Goal: Task Accomplishment & Management: Use online tool/utility

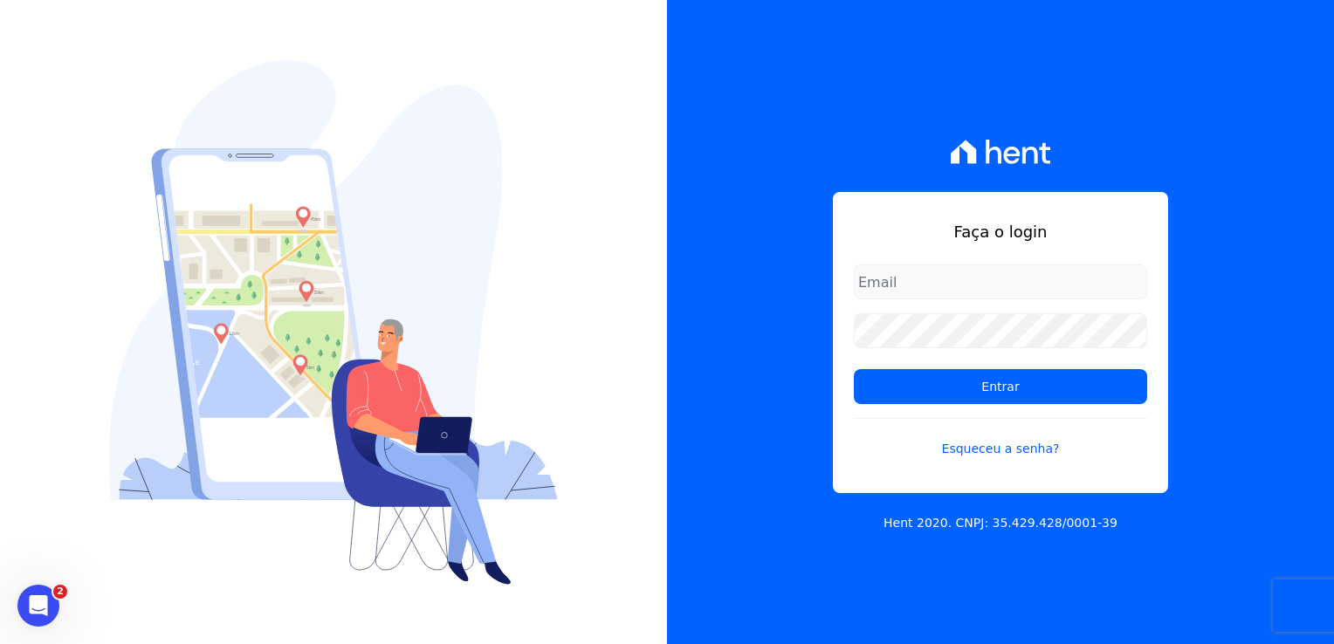
click at [882, 266] on input "email" at bounding box center [1000, 282] width 293 height 35
type input "thayna@graalengenharia.com.br"
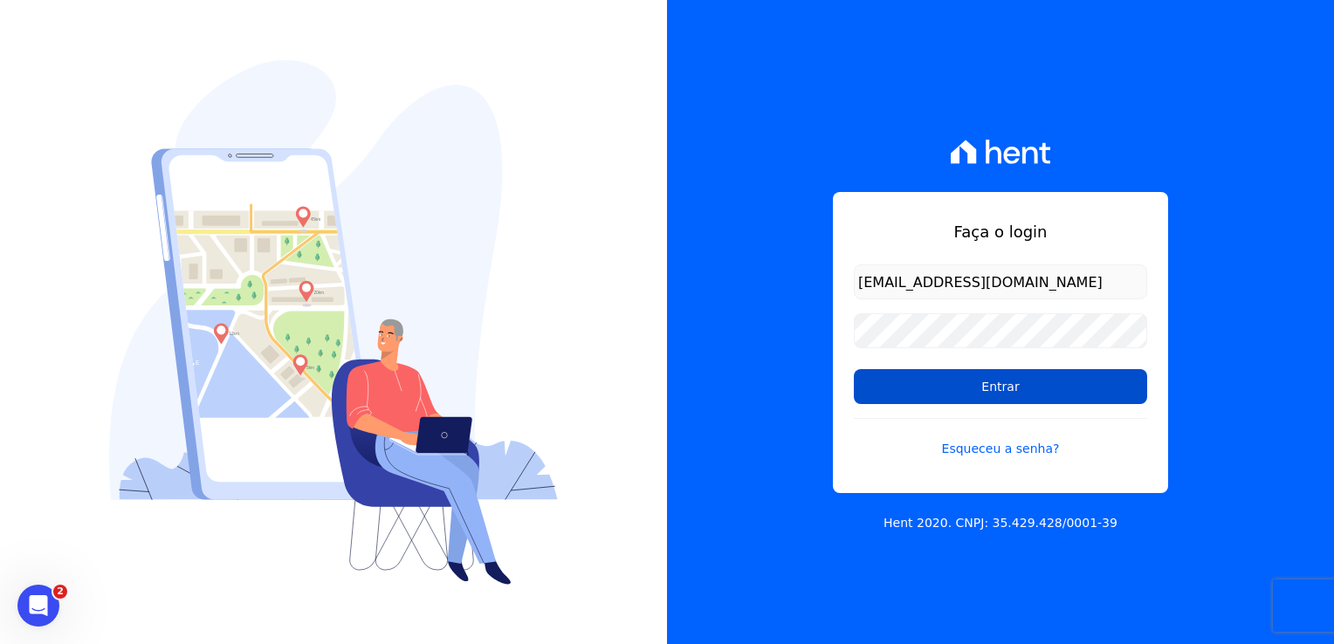
click at [939, 388] on input "Entrar" at bounding box center [1000, 386] width 293 height 35
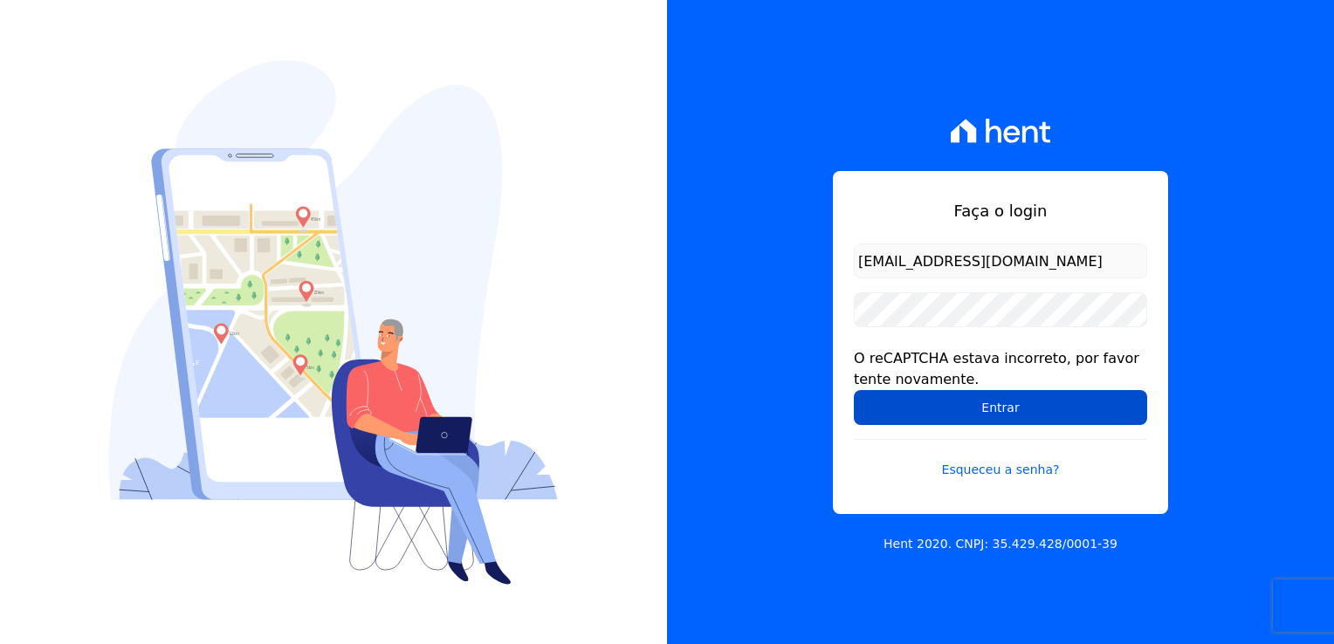
click at [999, 415] on input "Entrar" at bounding box center [1000, 407] width 293 height 35
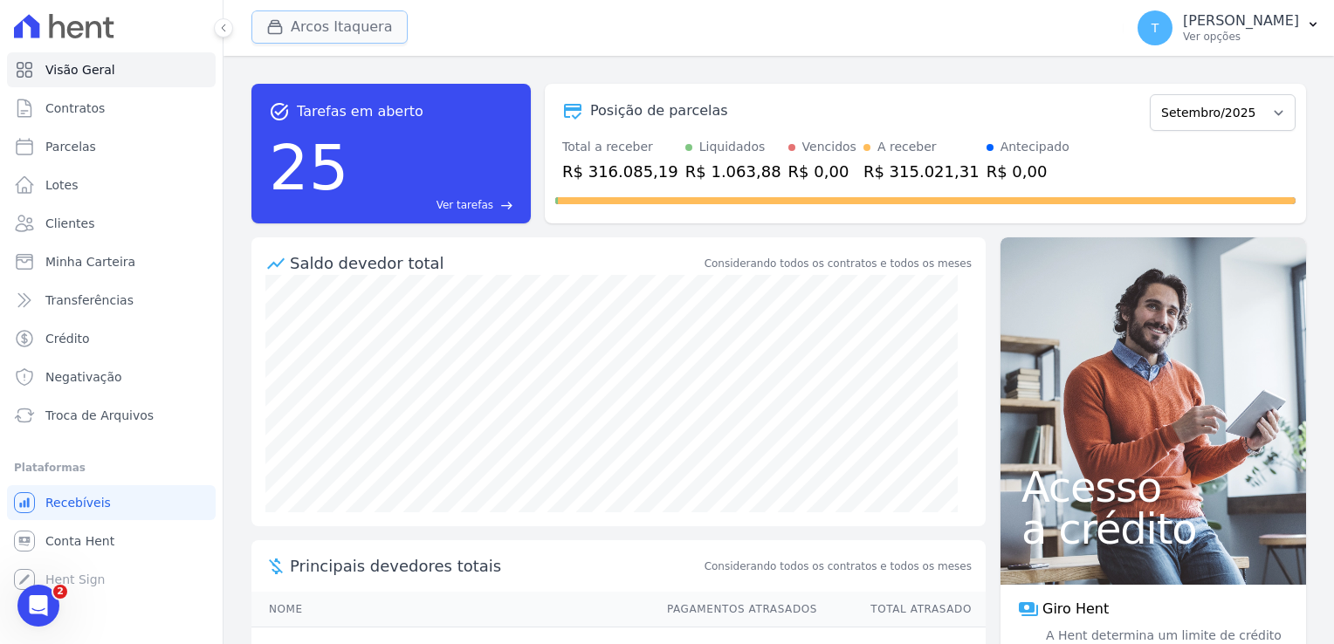
click at [293, 31] on button "Arcos Itaquera" at bounding box center [329, 26] width 156 height 33
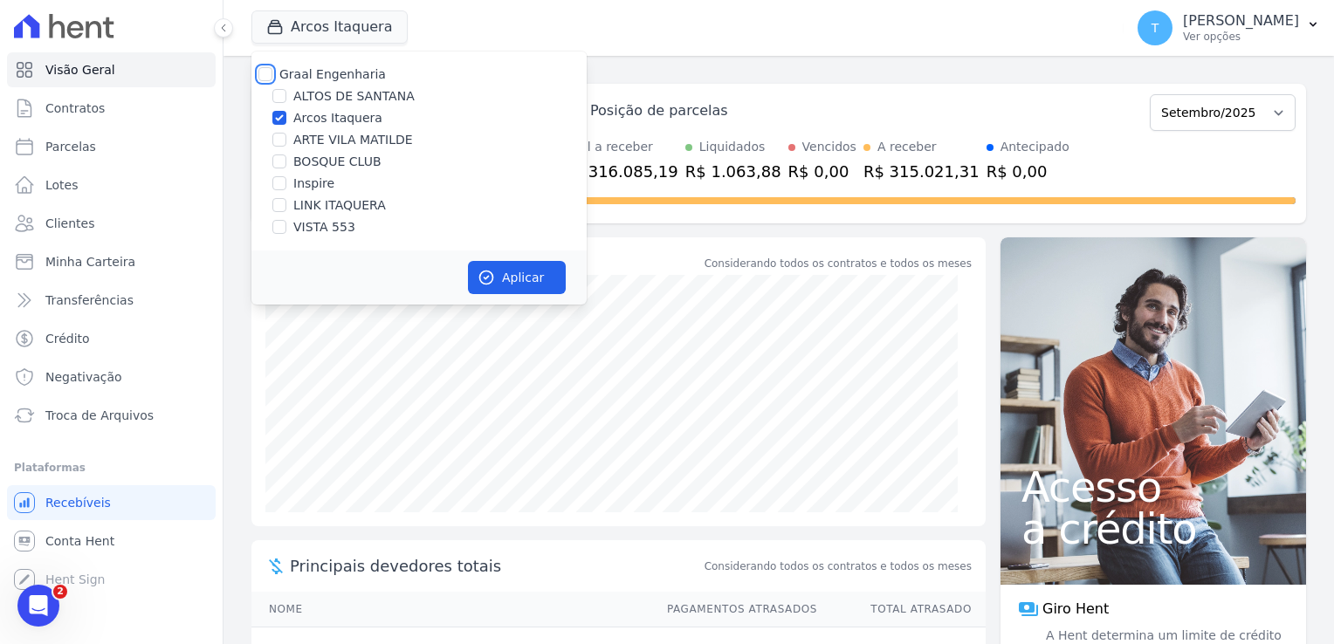
click at [264, 72] on input "Graal Engenharia" at bounding box center [265, 74] width 14 height 14
checkbox input "true"
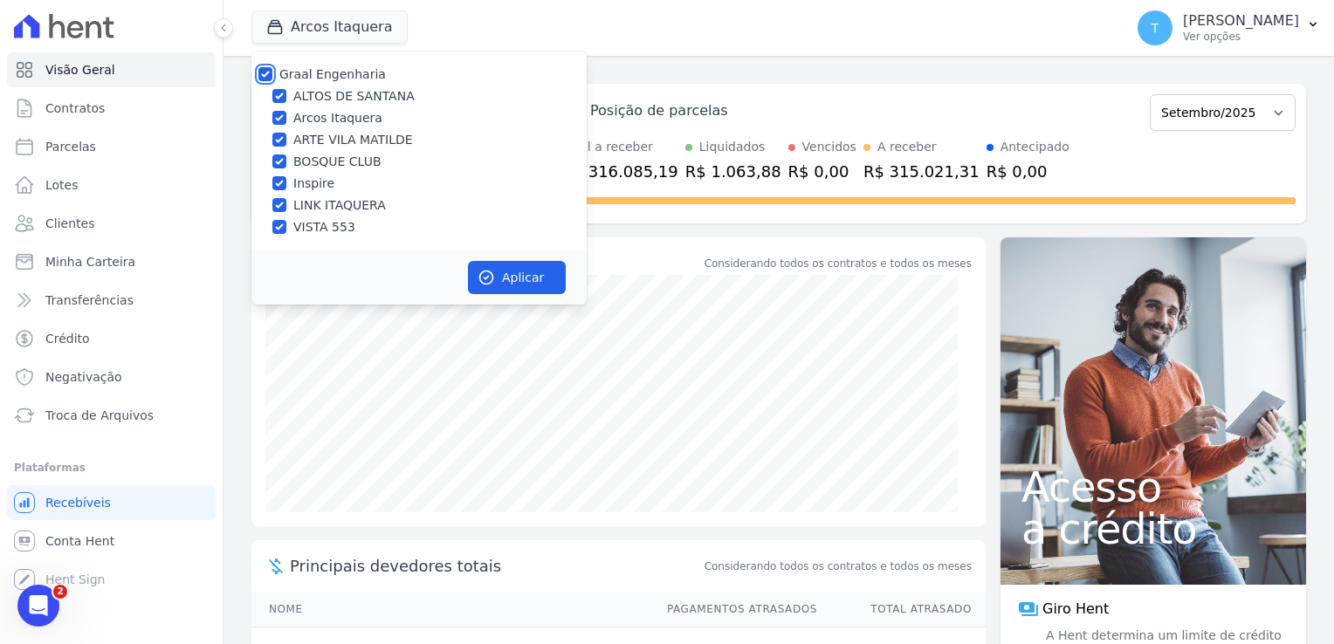
checkbox input "true"
click at [501, 288] on button "Aplicar" at bounding box center [517, 277] width 98 height 33
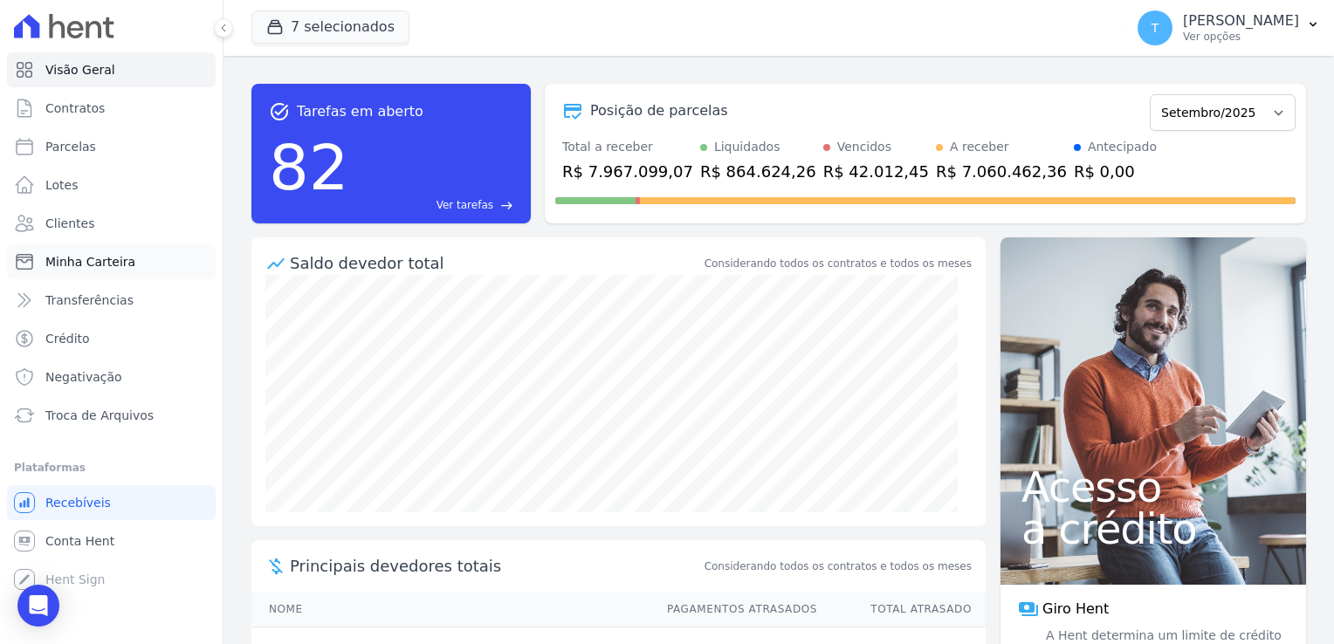
click at [61, 265] on span "Minha Carteira" at bounding box center [90, 261] width 90 height 17
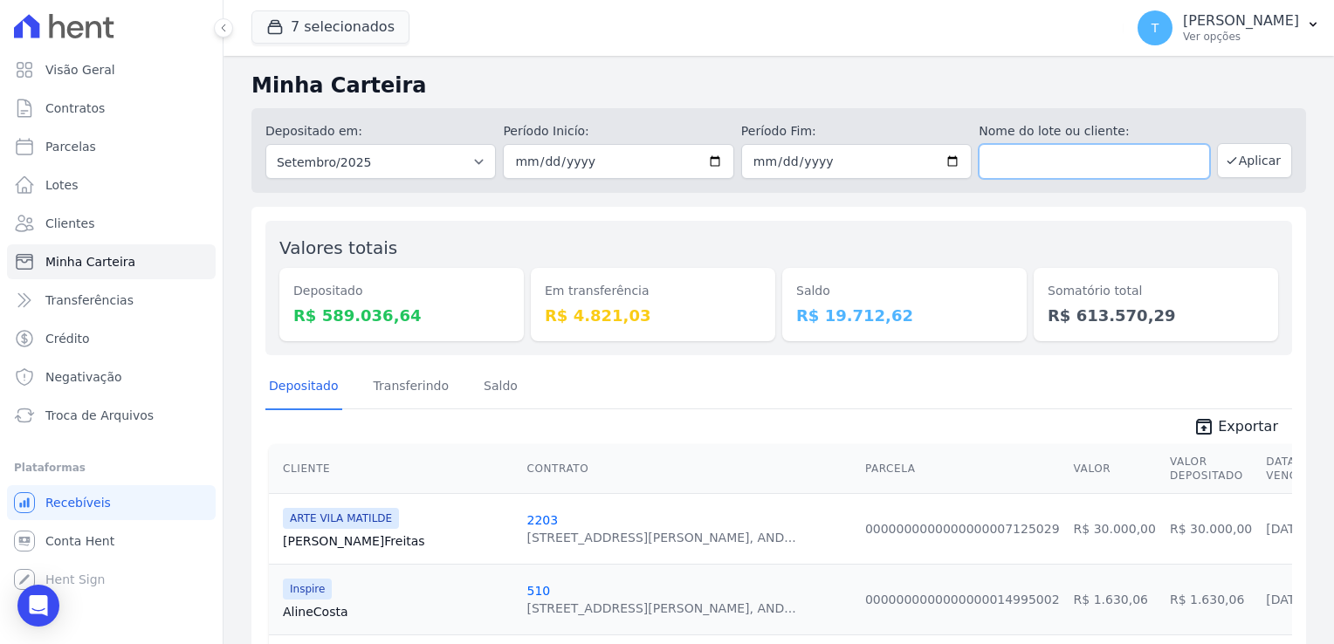
click at [1076, 164] on input "text" at bounding box center [1094, 161] width 231 height 35
paste input "André Freire de Freitas"
type input "André Freire de Freitas"
click at [709, 162] on input "[DATE]" at bounding box center [618, 161] width 231 height 35
type input "2025-08-01"
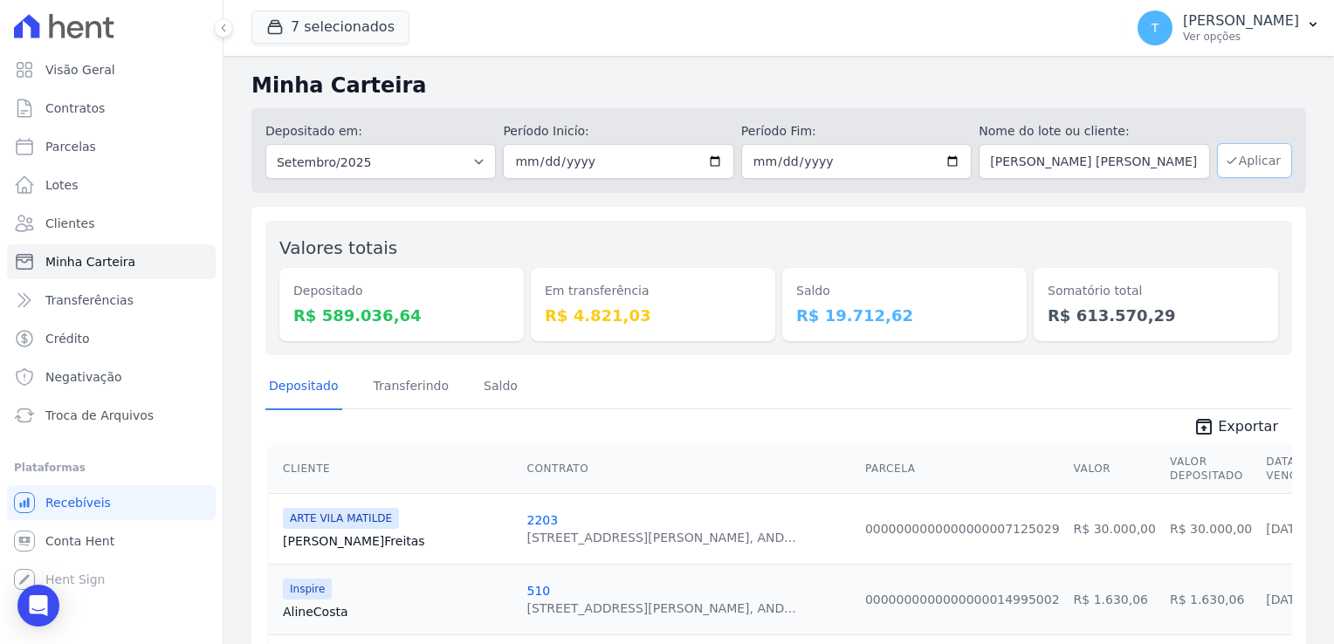
click at [1247, 162] on button "Aplicar" at bounding box center [1254, 160] width 75 height 35
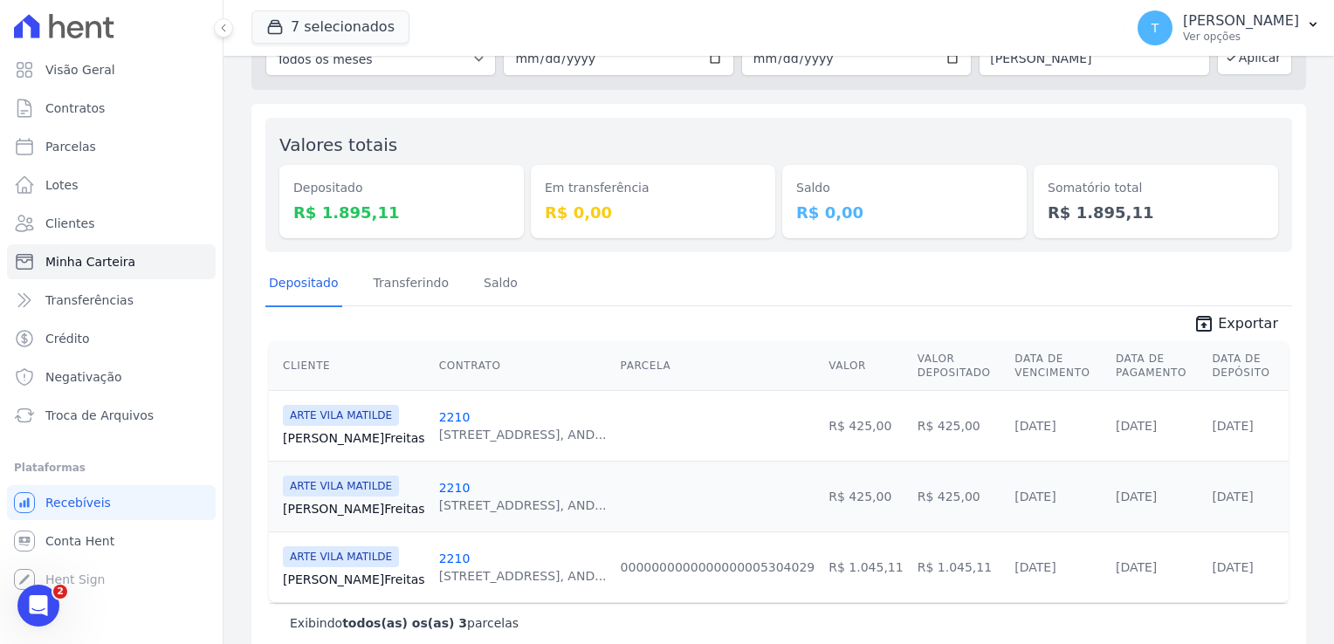
scroll to position [130, 0]
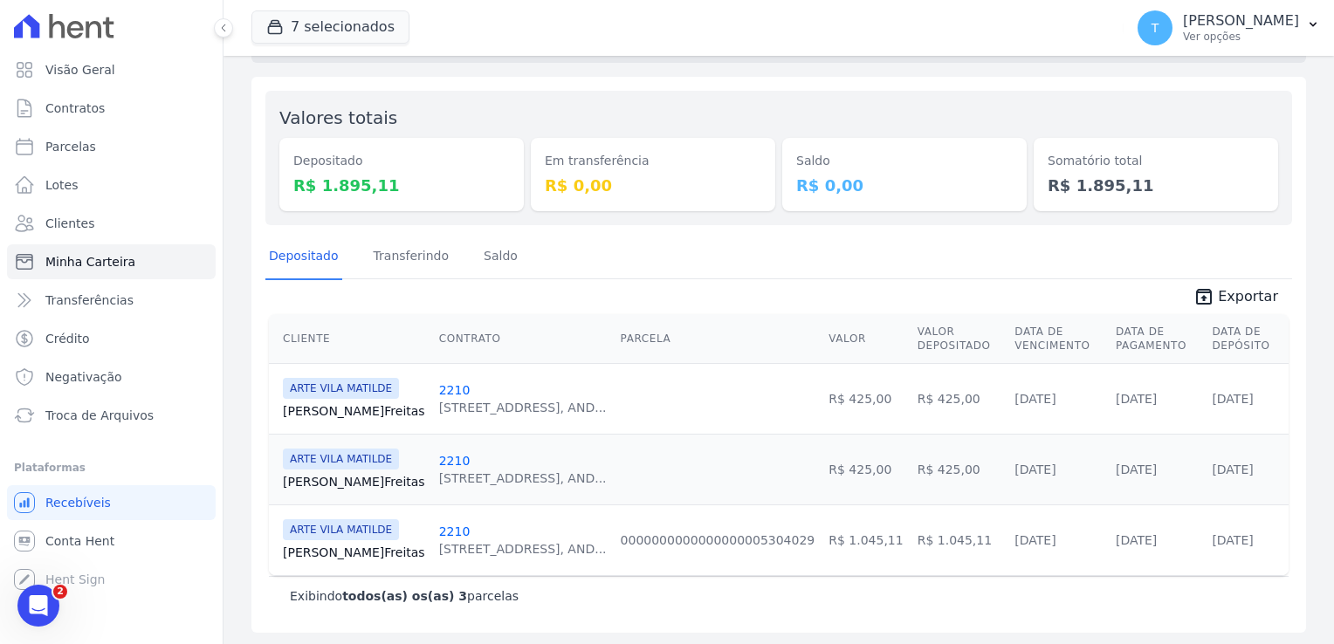
click at [346, 544] on link "André Freitas" at bounding box center [354, 552] width 142 height 17
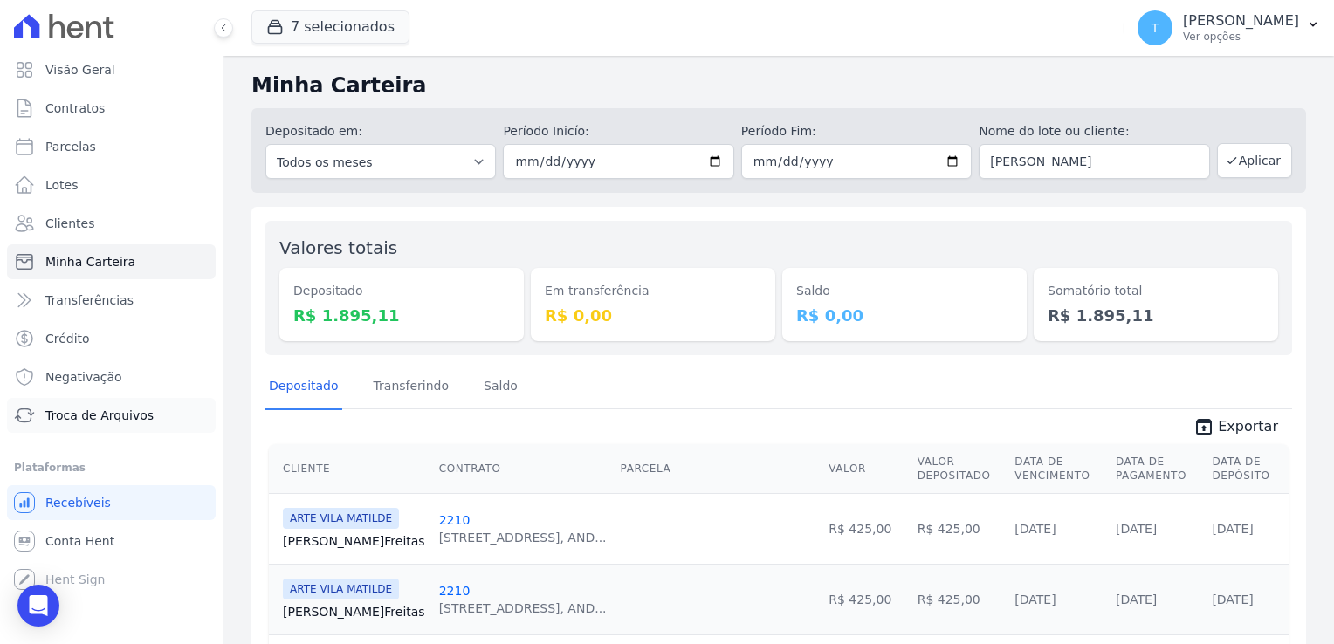
click at [72, 421] on span "Troca de Arquivos" at bounding box center [99, 415] width 108 height 17
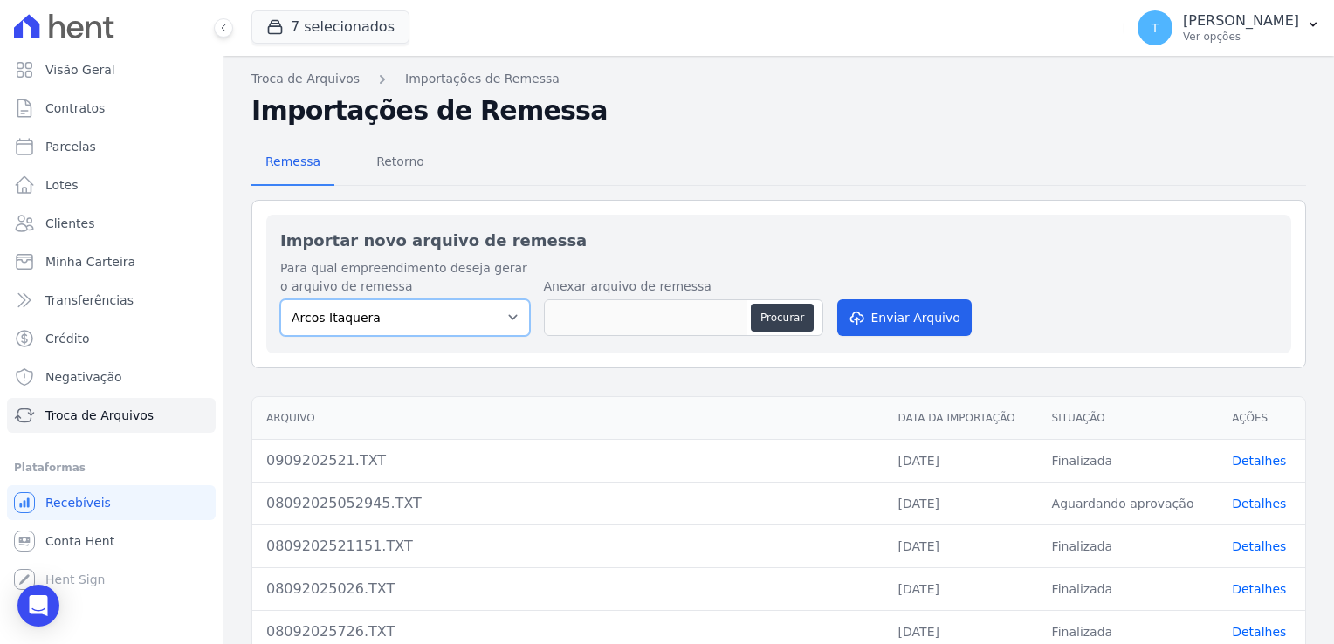
click at [498, 317] on select "[PERSON_NAME] Itaquera [GEOGRAPHIC_DATA][PERSON_NAME] Inspire BOSQUE CLUB ARTE …" at bounding box center [405, 318] width 250 height 37
select select "f2036c47-f869-4cf7-aa49-d68e524f2024"
click at [280, 300] on select "[PERSON_NAME] Itaquera [GEOGRAPHIC_DATA][PERSON_NAME] Inspire BOSQUE CLUB ARTE …" at bounding box center [405, 318] width 250 height 37
click at [767, 316] on button "Procurar" at bounding box center [782, 318] width 63 height 28
type input "090920250.TXT"
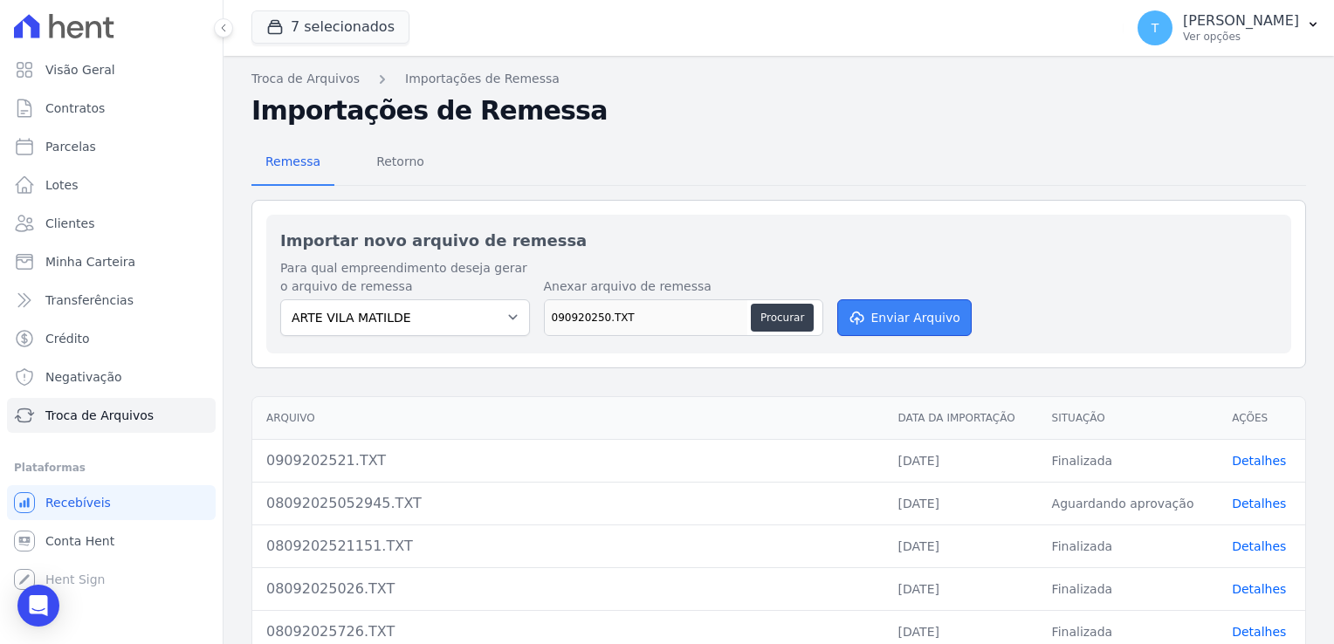
click at [921, 320] on button "Enviar Arquivo" at bounding box center [904, 318] width 134 height 37
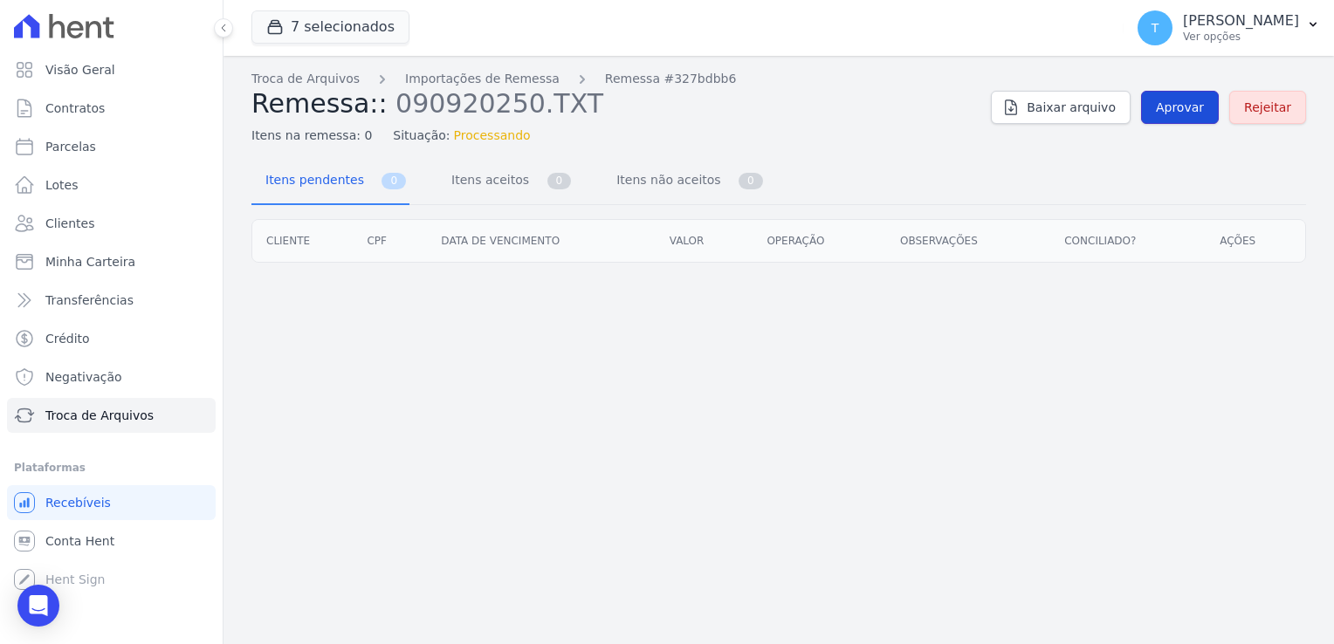
click at [1176, 105] on span "Aprovar" at bounding box center [1180, 107] width 48 height 17
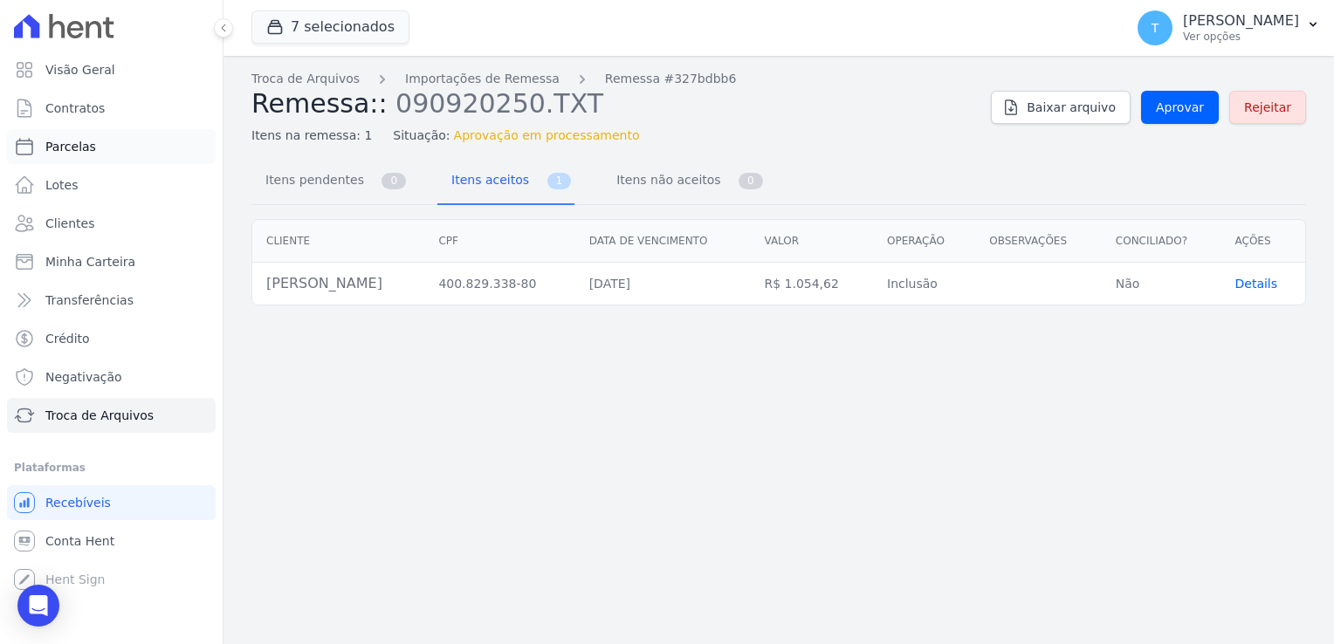
click at [70, 146] on span "Parcelas" at bounding box center [70, 146] width 51 height 17
select select
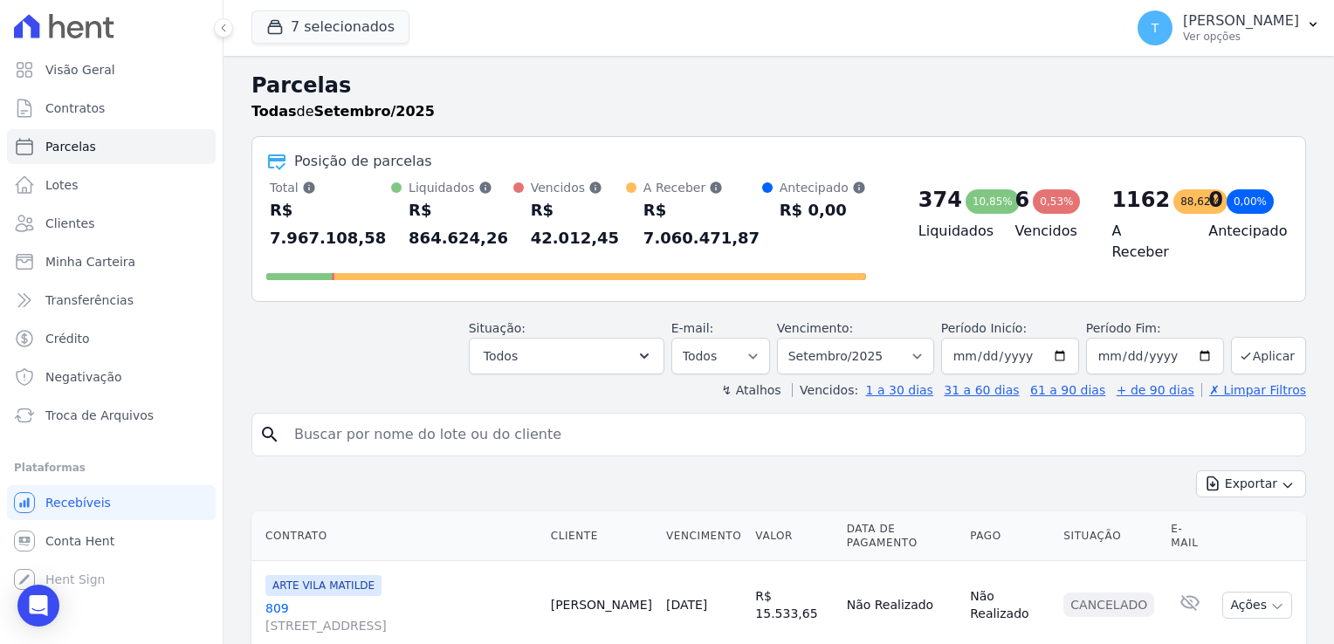
click at [311, 417] on input "search" at bounding box center [791, 434] width 1015 height 35
paste input "André Freire de Freitas"
type input "André Freire de Freitas"
select select
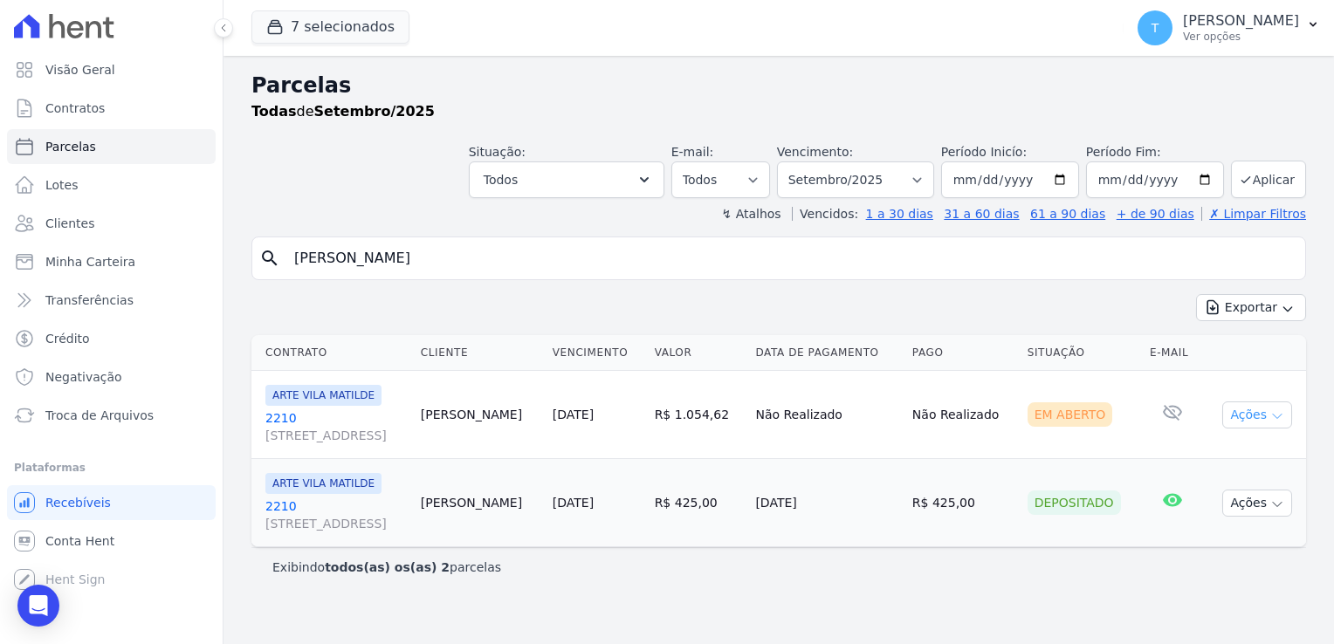
click at [1243, 417] on button "Ações" at bounding box center [1257, 415] width 70 height 27
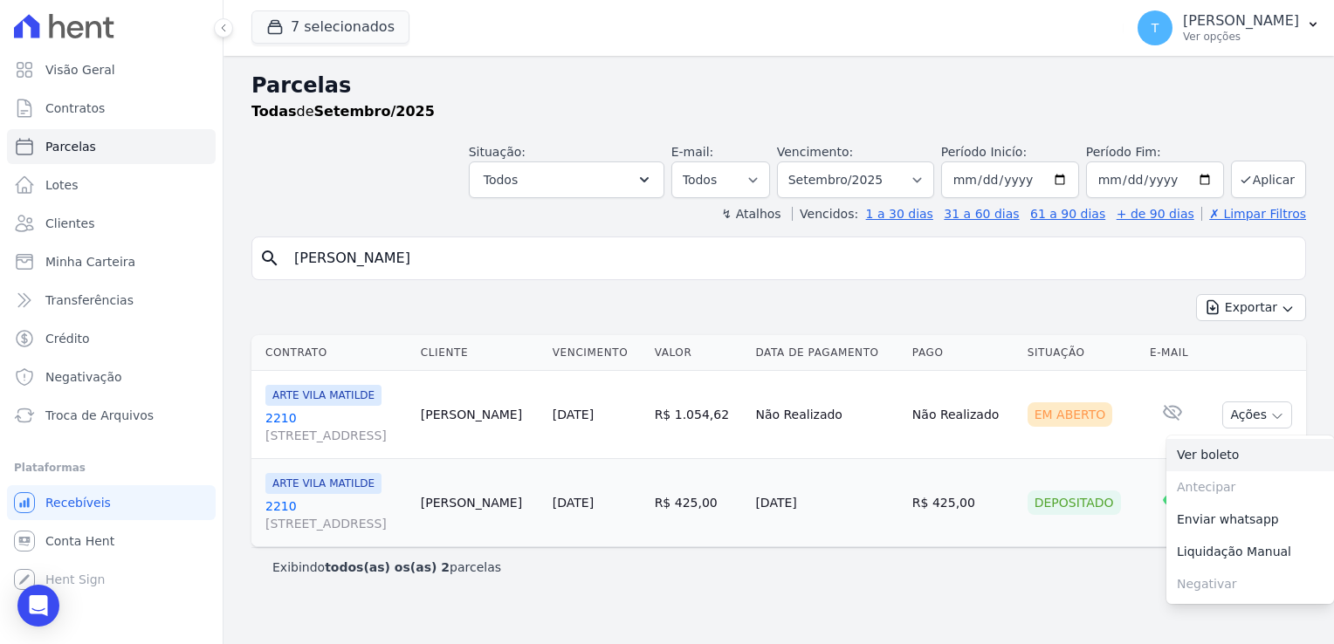
click at [1232, 449] on link "Ver boleto" at bounding box center [1251, 455] width 168 height 32
drag, startPoint x: 465, startPoint y: 263, endPoint x: 267, endPoint y: 258, distance: 197.4
click at [267, 258] on div "search André Freire de Freitas" at bounding box center [778, 259] width 1055 height 44
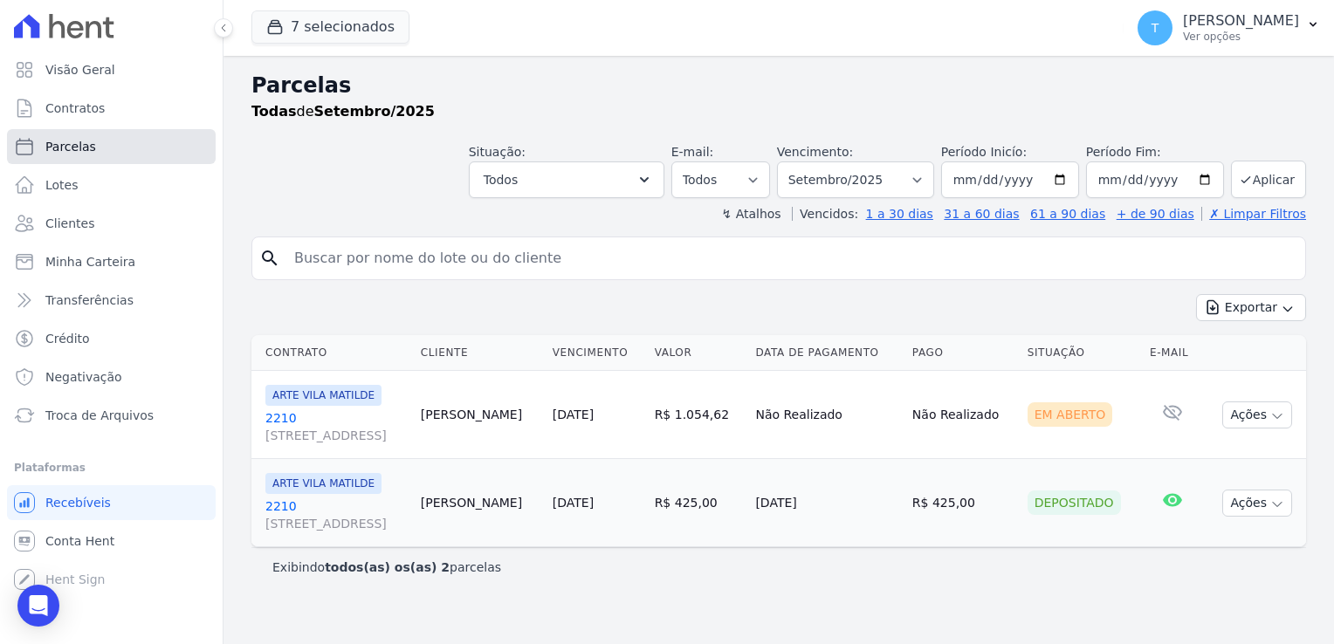
click at [82, 142] on span "Parcelas" at bounding box center [70, 146] width 51 height 17
select select
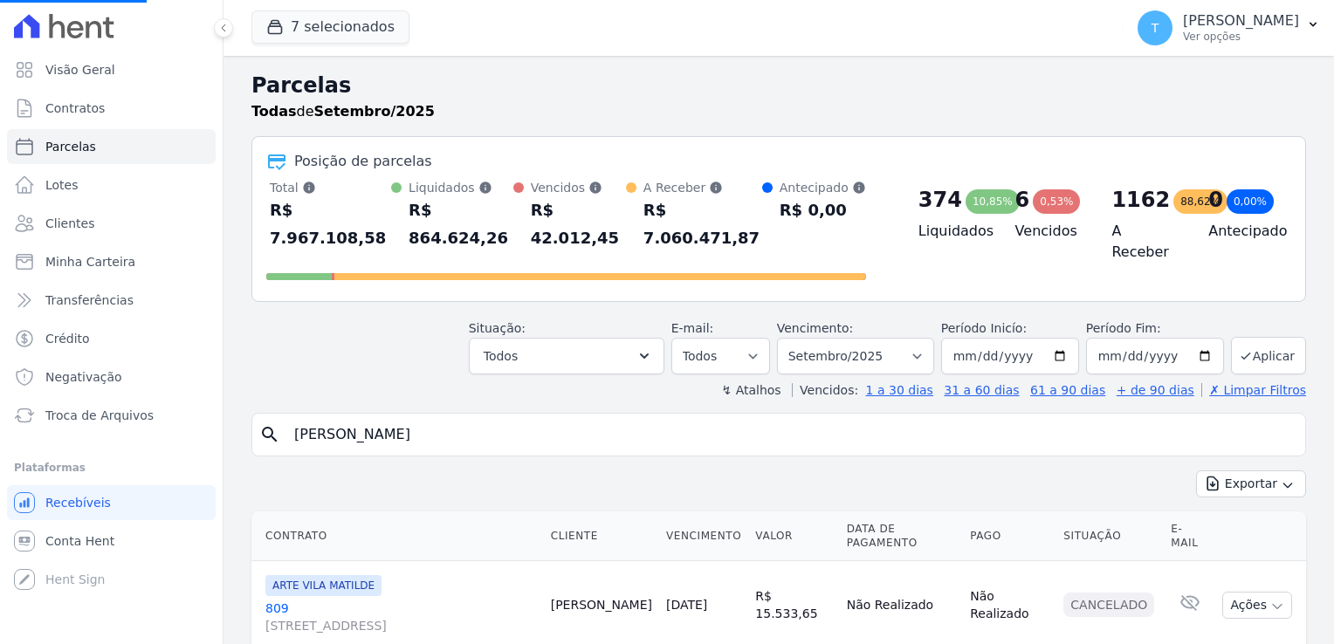
select select
click at [332, 417] on input "search" at bounding box center [791, 434] width 1015 height 35
paste input "Fabiana Rodrigues Simões"
type input "Fabiana Rodrigues Simões"
select select
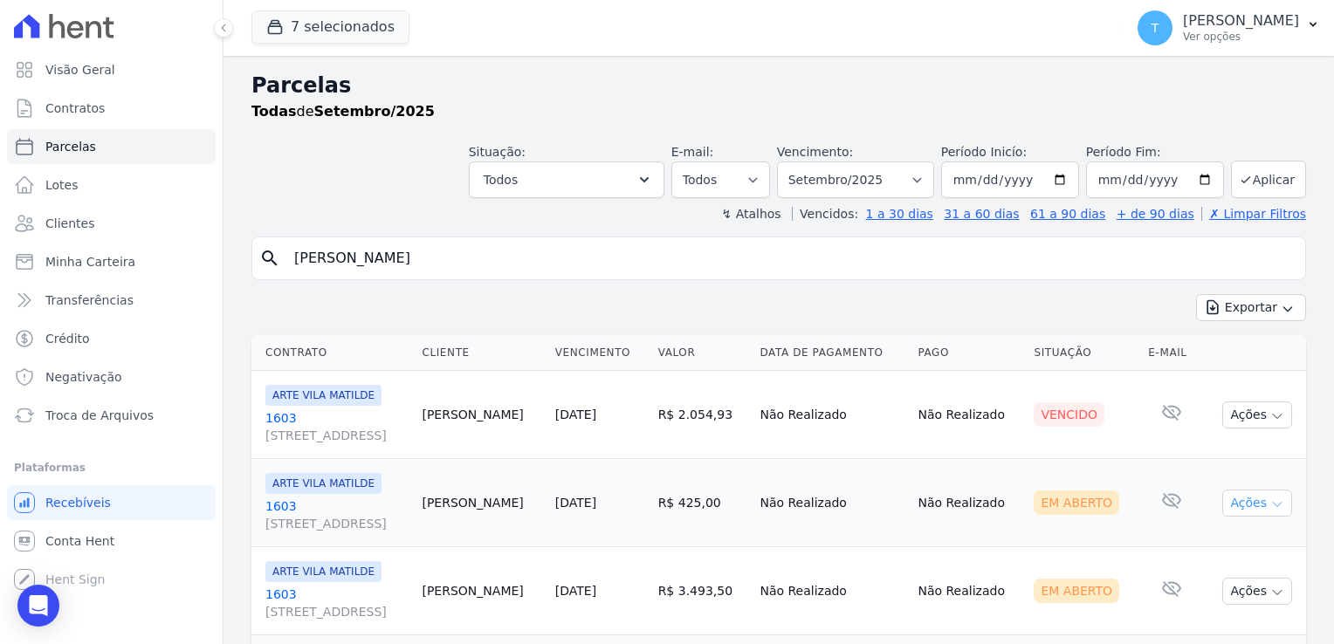
click at [1271, 508] on icon "button" at bounding box center [1278, 505] width 14 height 14
click at [1224, 534] on link "Ver boleto" at bounding box center [1251, 543] width 168 height 32
drag, startPoint x: 478, startPoint y: 254, endPoint x: 275, endPoint y: 257, distance: 202.6
click at [275, 257] on div "search Fabiana Rodrigues Simões" at bounding box center [778, 259] width 1055 height 44
click at [101, 421] on span "Troca de Arquivos" at bounding box center [99, 415] width 108 height 17
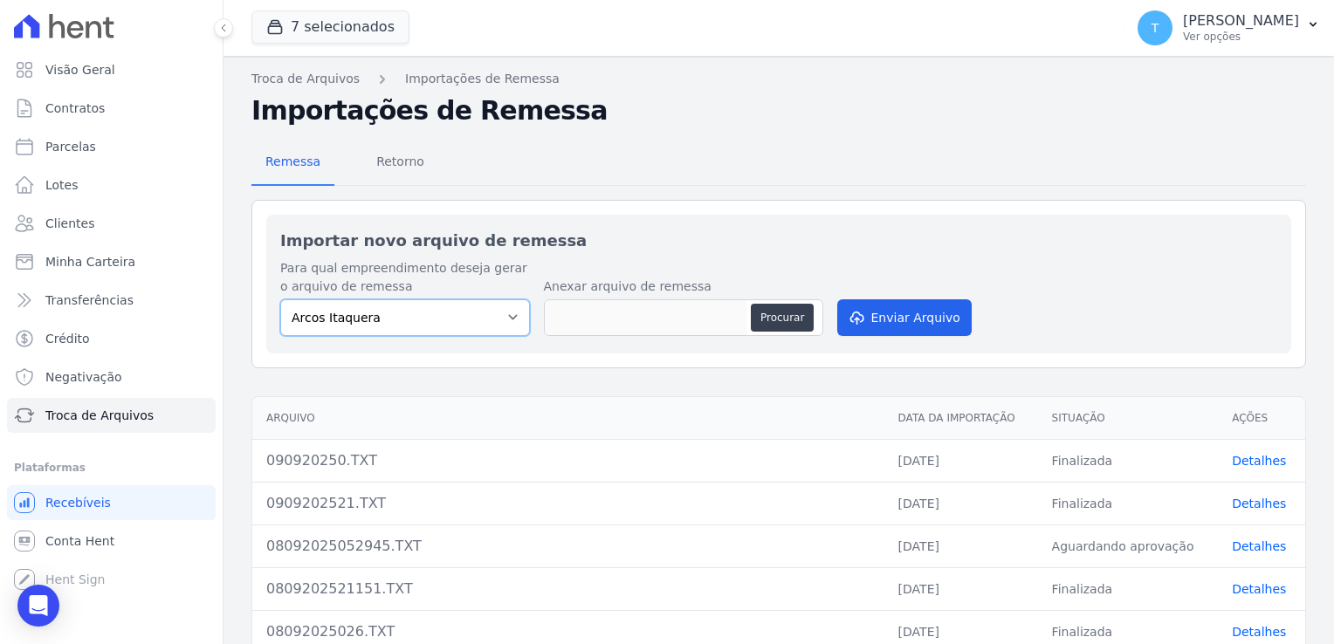
click at [503, 317] on select "[PERSON_NAME] Itaquera [GEOGRAPHIC_DATA][PERSON_NAME] Inspire BOSQUE CLUB ARTE …" at bounding box center [405, 318] width 250 height 37
select select "f2036c47-f869-4cf7-aa49-d68e524f2024"
click at [280, 300] on select "[PERSON_NAME] Itaquera [GEOGRAPHIC_DATA][PERSON_NAME] Inspire BOSQUE CLUB ARTE …" at bounding box center [405, 318] width 250 height 37
click at [785, 318] on button "Procurar" at bounding box center [782, 318] width 63 height 28
type input "090920250 (1).TXT"
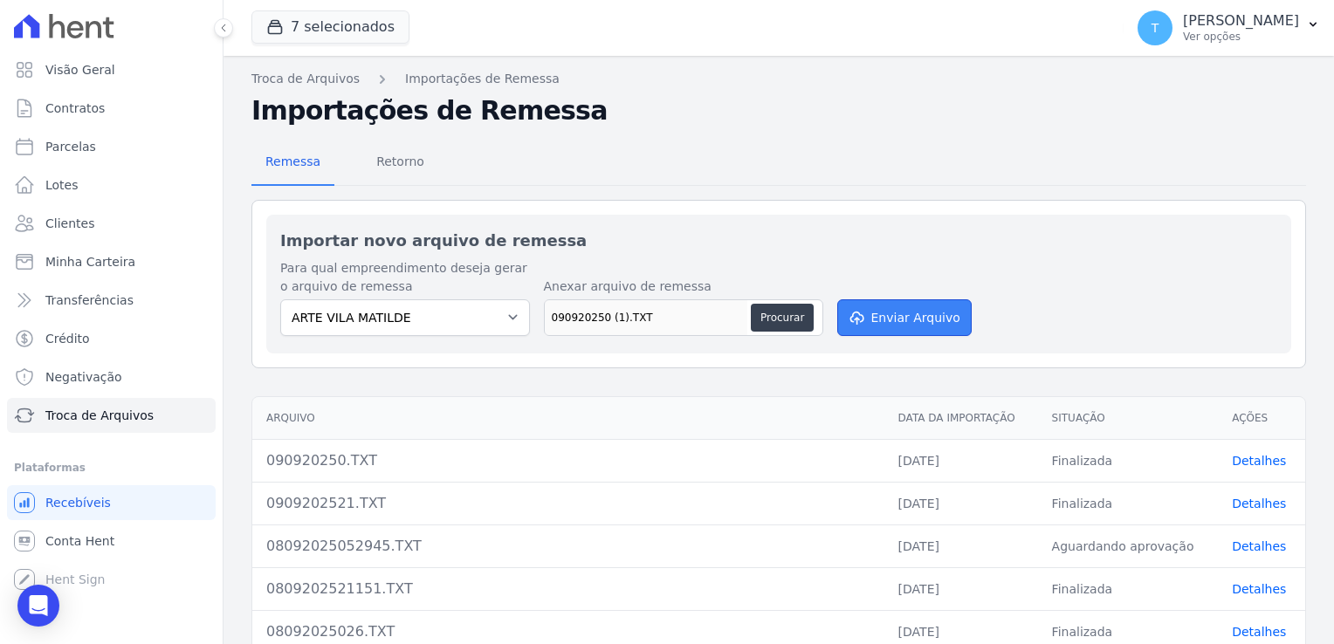
click at [877, 314] on button "Enviar Arquivo" at bounding box center [904, 318] width 134 height 37
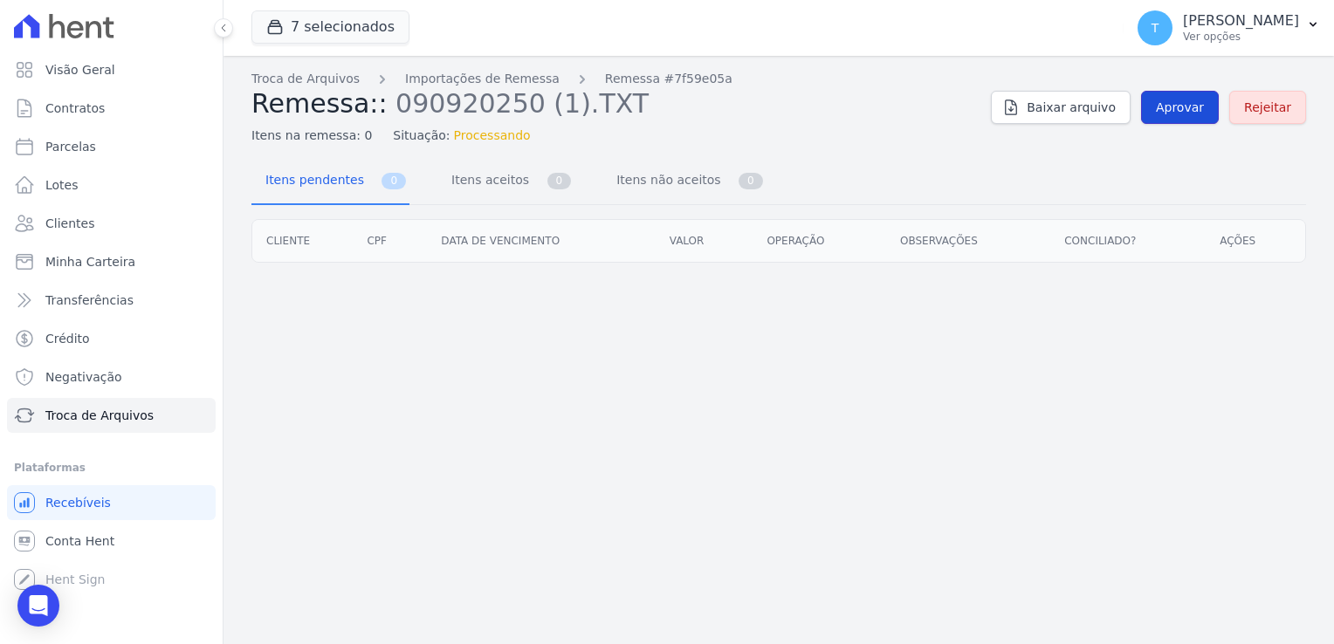
click at [1188, 107] on span "Aprovar" at bounding box center [1180, 107] width 48 height 17
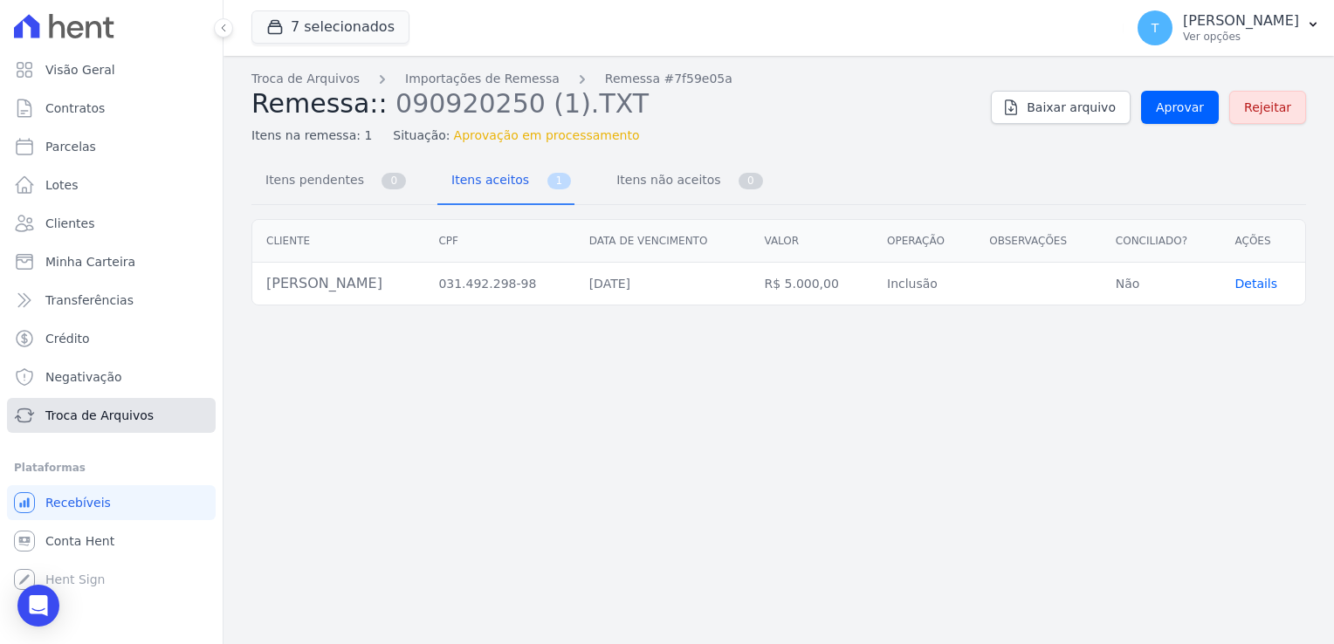
click at [126, 417] on span "Troca de Arquivos" at bounding box center [99, 415] width 108 height 17
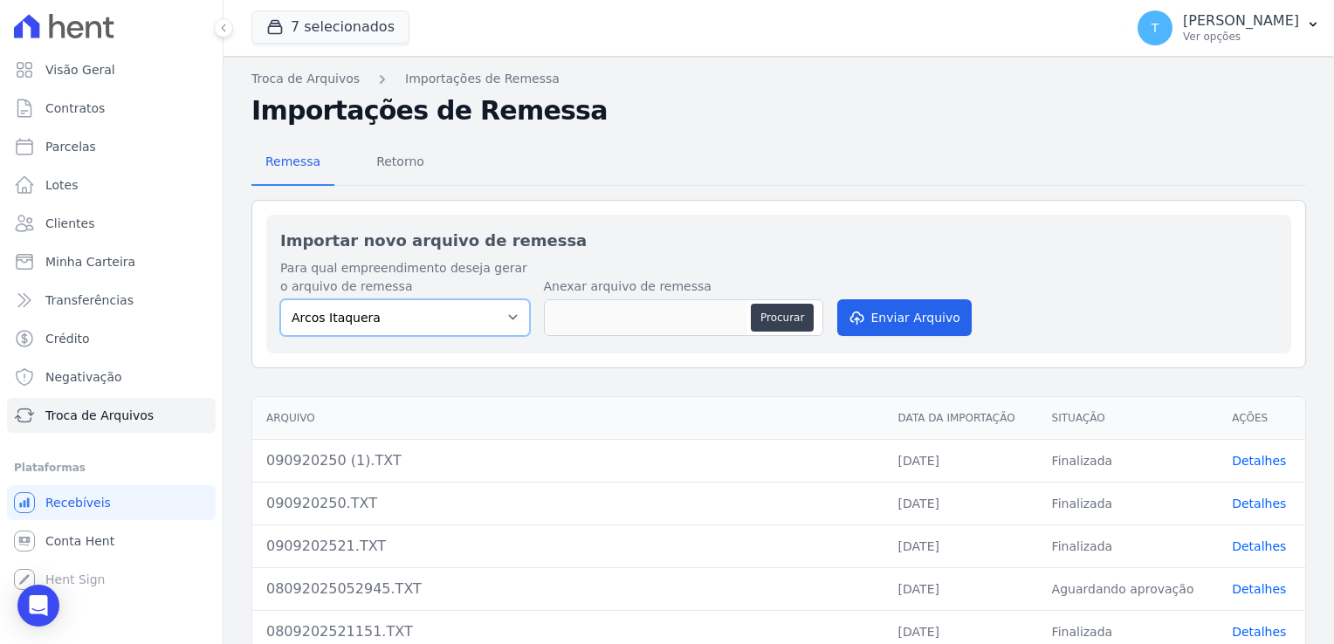
click at [509, 315] on select "[PERSON_NAME] Itaquera [GEOGRAPHIC_DATA][PERSON_NAME] Inspire BOSQUE CLUB ARTE …" at bounding box center [405, 318] width 250 height 37
select select "f2036c47-f869-4cf7-aa49-d68e524f2024"
click at [280, 300] on select "[PERSON_NAME] Itaquera [GEOGRAPHIC_DATA][PERSON_NAME] Inspire BOSQUE CLUB ARTE …" at bounding box center [405, 318] width 250 height 37
click at [772, 315] on button "Procurar" at bounding box center [782, 318] width 63 height 28
type input "090920250 (2).TXT"
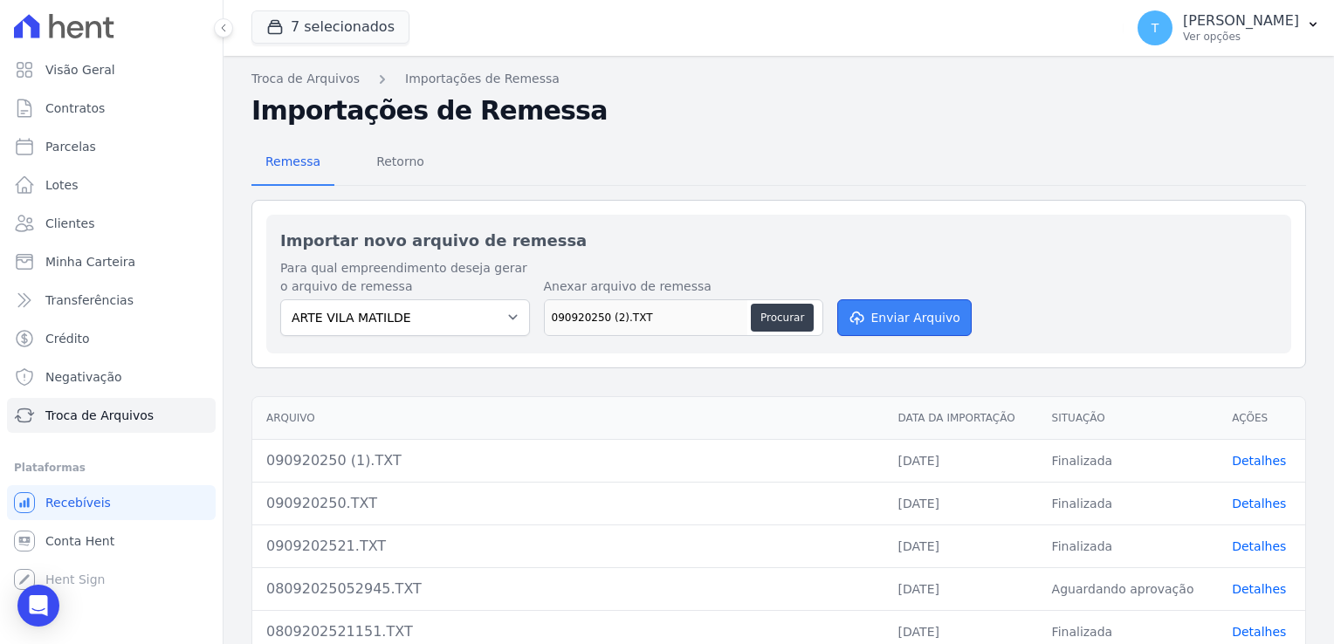
click at [881, 317] on button "Enviar Arquivo" at bounding box center [904, 318] width 134 height 37
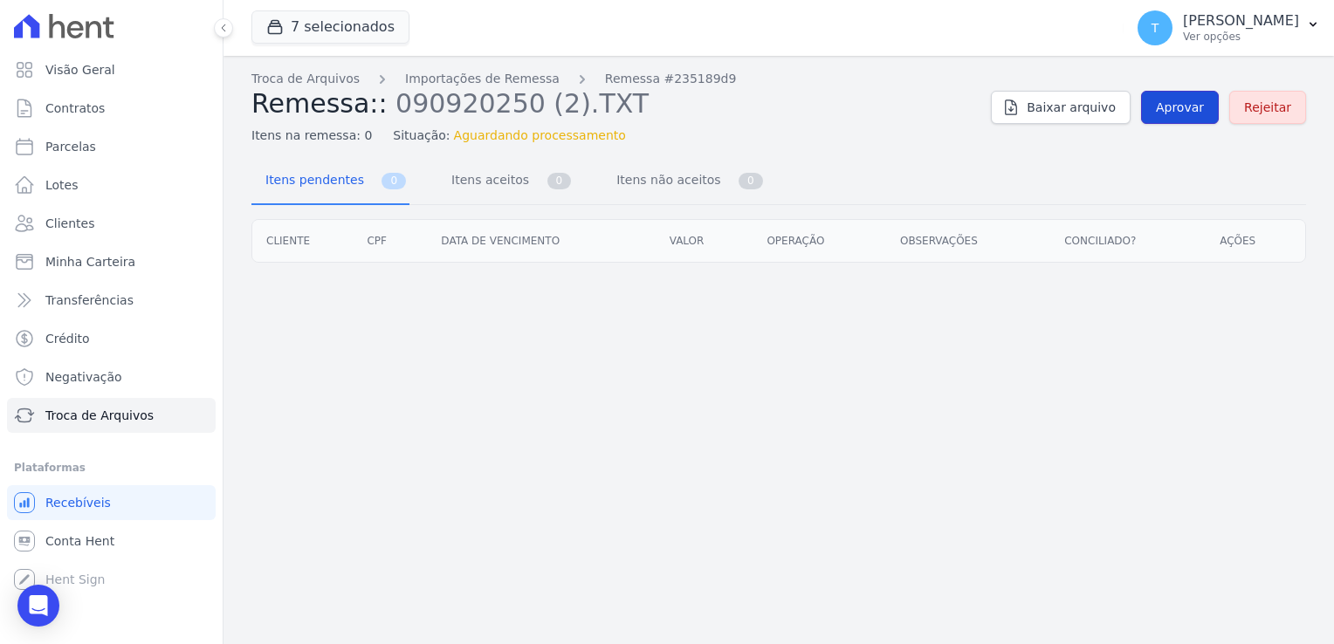
click at [1176, 109] on span "Aprovar" at bounding box center [1180, 107] width 48 height 17
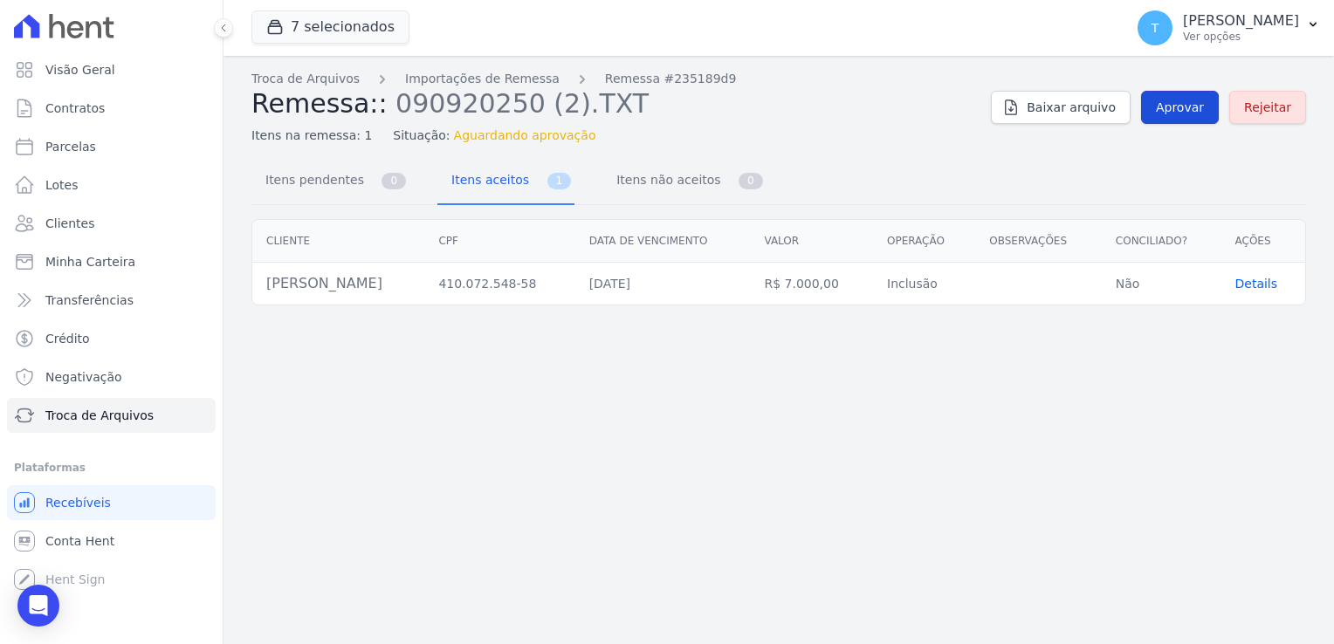
click at [1175, 112] on span "Aprovar" at bounding box center [1180, 107] width 48 height 17
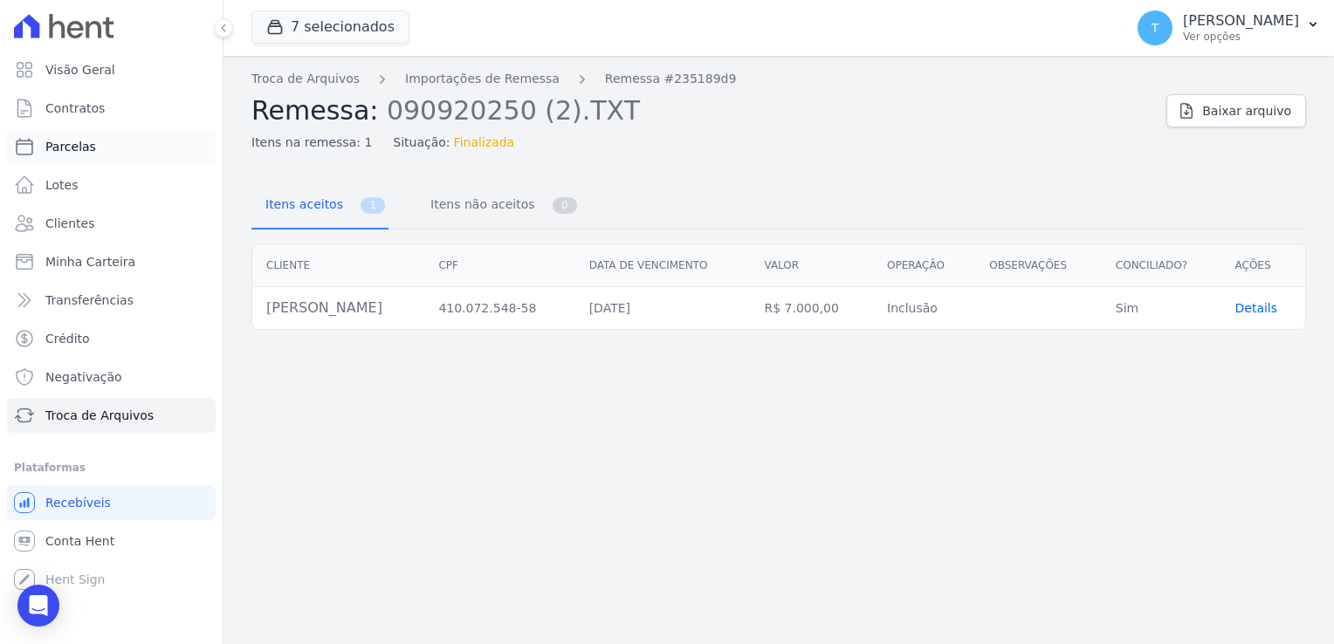
click at [84, 151] on span "Parcelas" at bounding box center [70, 146] width 51 height 17
select select
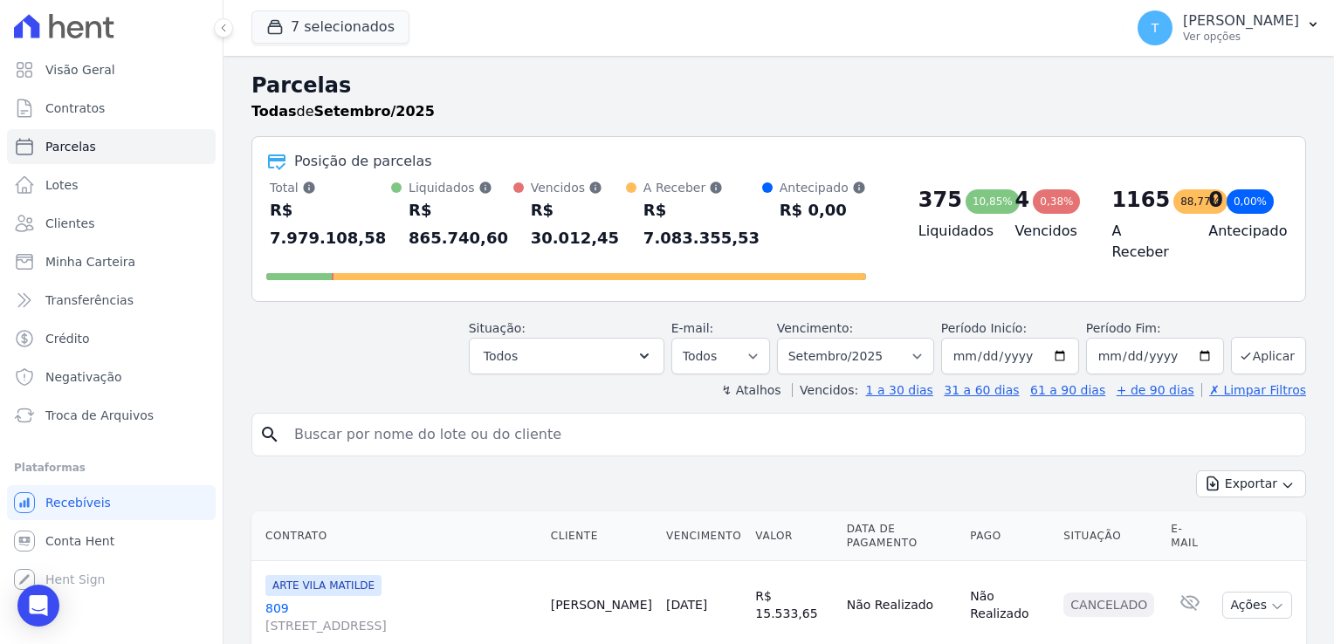
click at [332, 421] on input "search" at bounding box center [791, 434] width 1015 height 35
type input "valnei"
click at [1196, 471] on button "Exportar" at bounding box center [1251, 484] width 110 height 27
click at [334, 417] on input "valnei" at bounding box center [791, 434] width 1015 height 35
select select
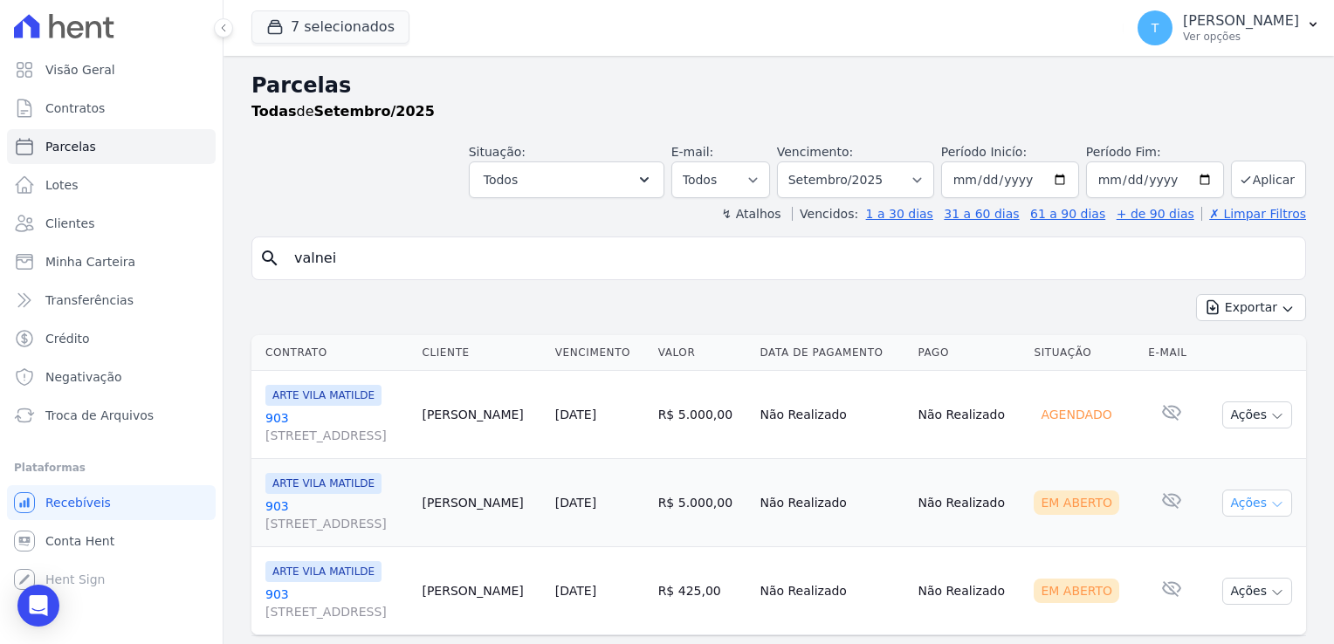
click at [1271, 506] on icon "button" at bounding box center [1278, 505] width 14 height 14
click at [1209, 545] on link "Ver boleto" at bounding box center [1251, 543] width 168 height 32
drag, startPoint x: 356, startPoint y: 257, endPoint x: 272, endPoint y: 254, distance: 83.9
click at [273, 253] on div "search valnei" at bounding box center [778, 259] width 1055 height 44
paste input "Renato Queiroz de Sousa Reis"
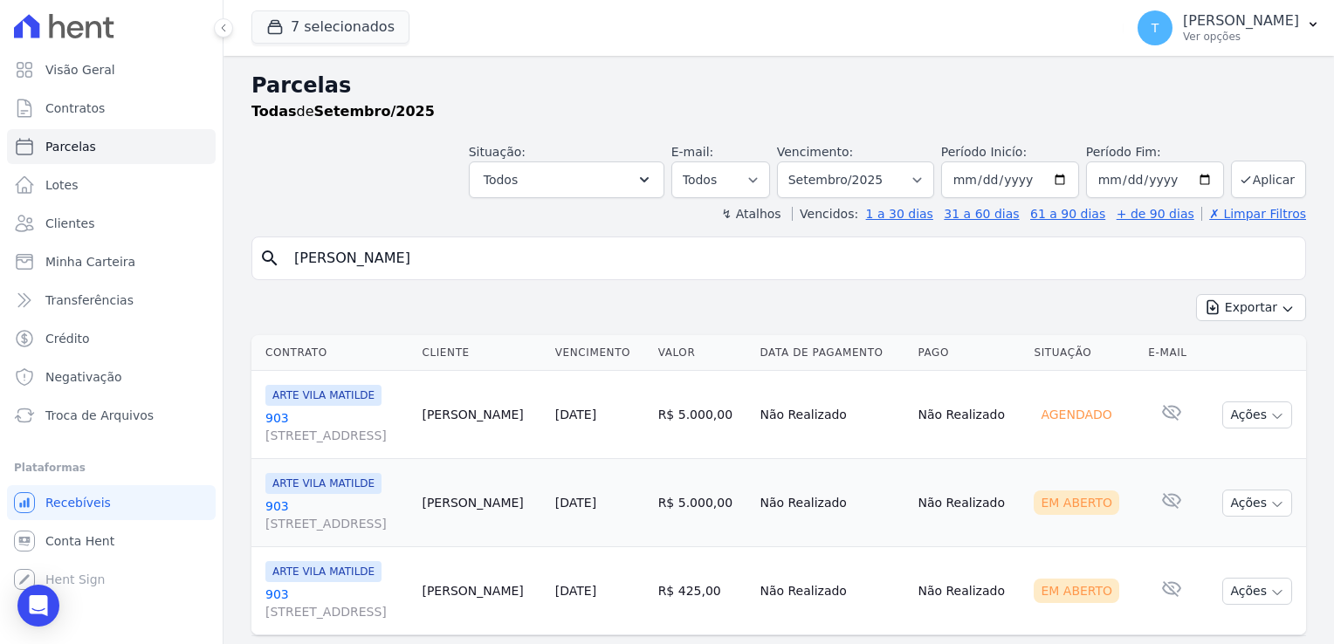
type input "Renato Queiroz de Sousa Reis"
select select
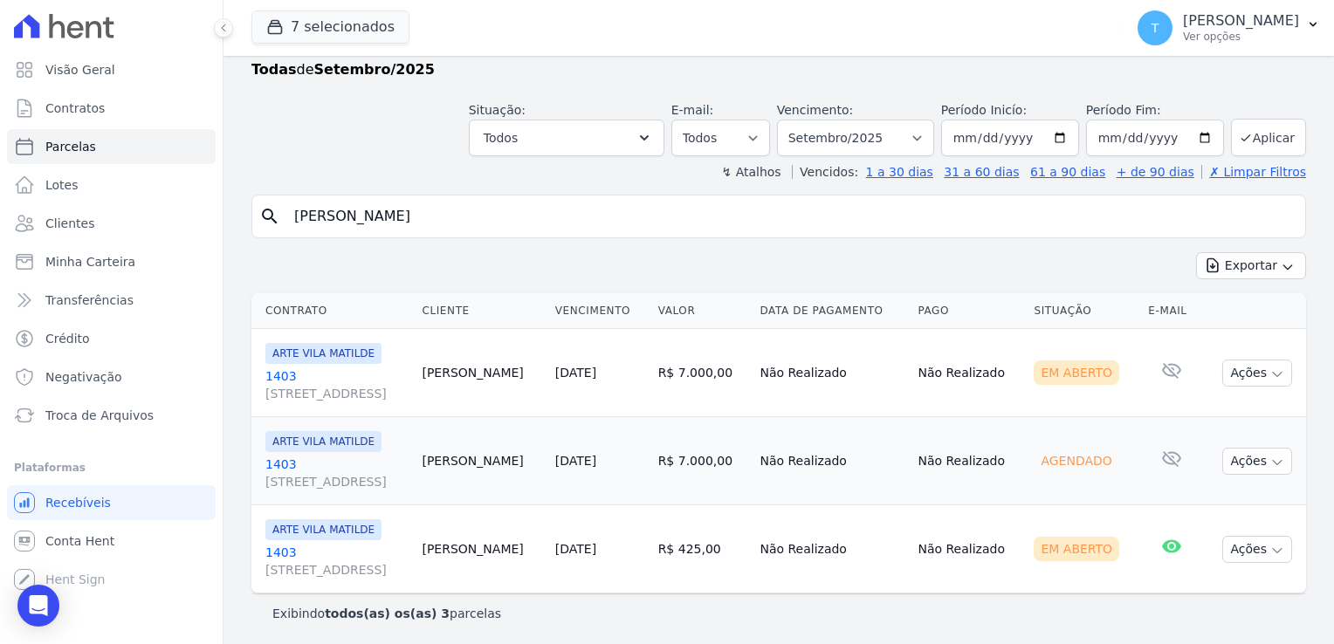
scroll to position [42, 0]
click at [1271, 373] on icon "button" at bounding box center [1278, 375] width 14 height 14
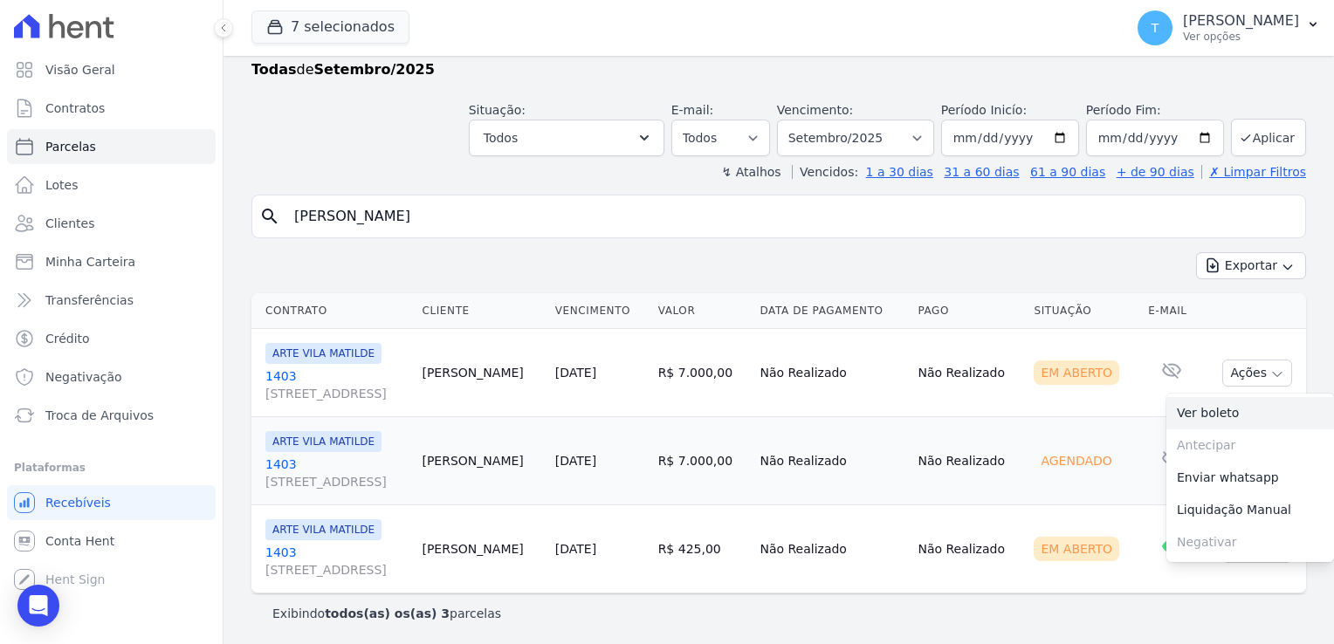
click at [1225, 412] on link "Ver boleto" at bounding box center [1251, 413] width 168 height 32
click at [592, 258] on div "Exportar Exportar PDF Exportar CSV" at bounding box center [778, 272] width 1055 height 41
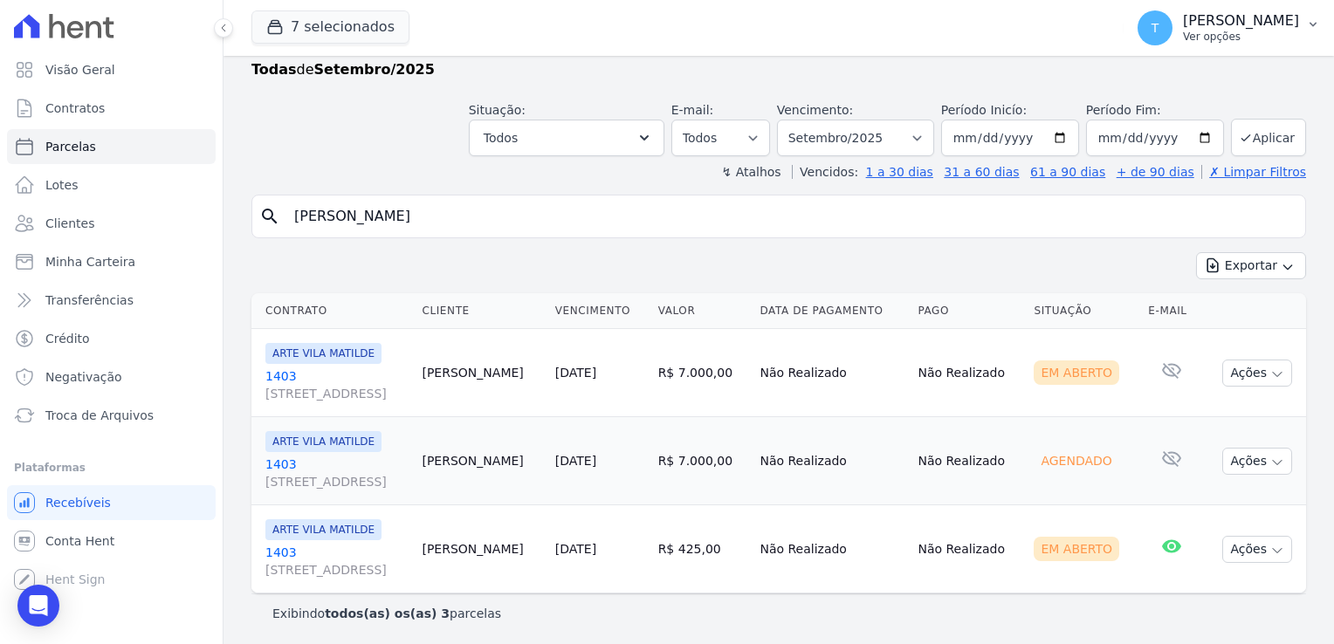
click at [1306, 38] on button "T Thayna Andrade de Freitas Ver opções" at bounding box center [1229, 27] width 210 height 49
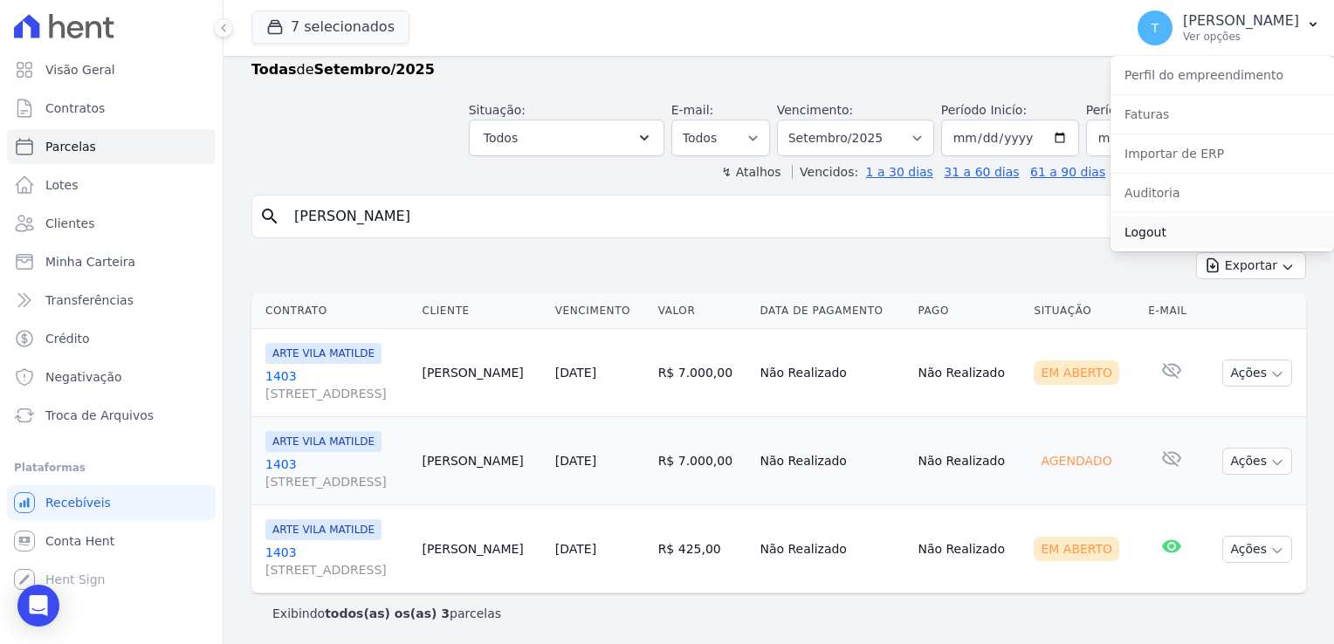
click at [1129, 229] on link "Logout" at bounding box center [1223, 232] width 224 height 31
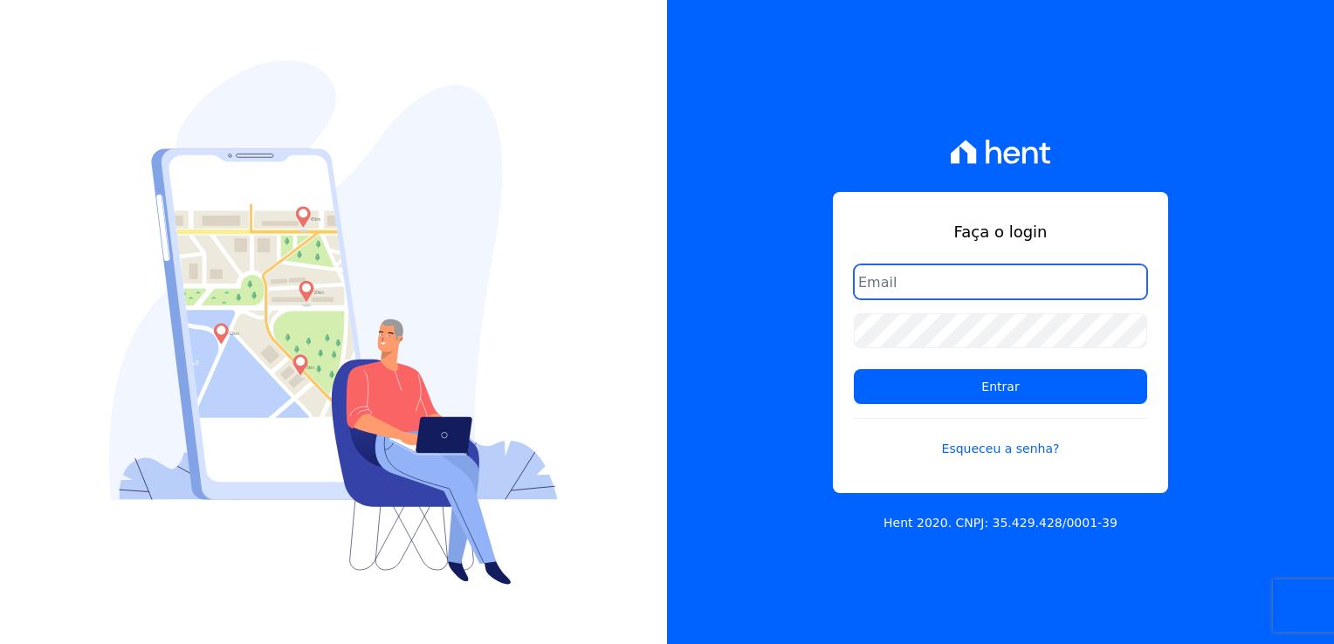
click at [904, 287] on input "email" at bounding box center [1000, 282] width 293 height 35
type input "[EMAIL_ADDRESS][DOMAIN_NAME]"
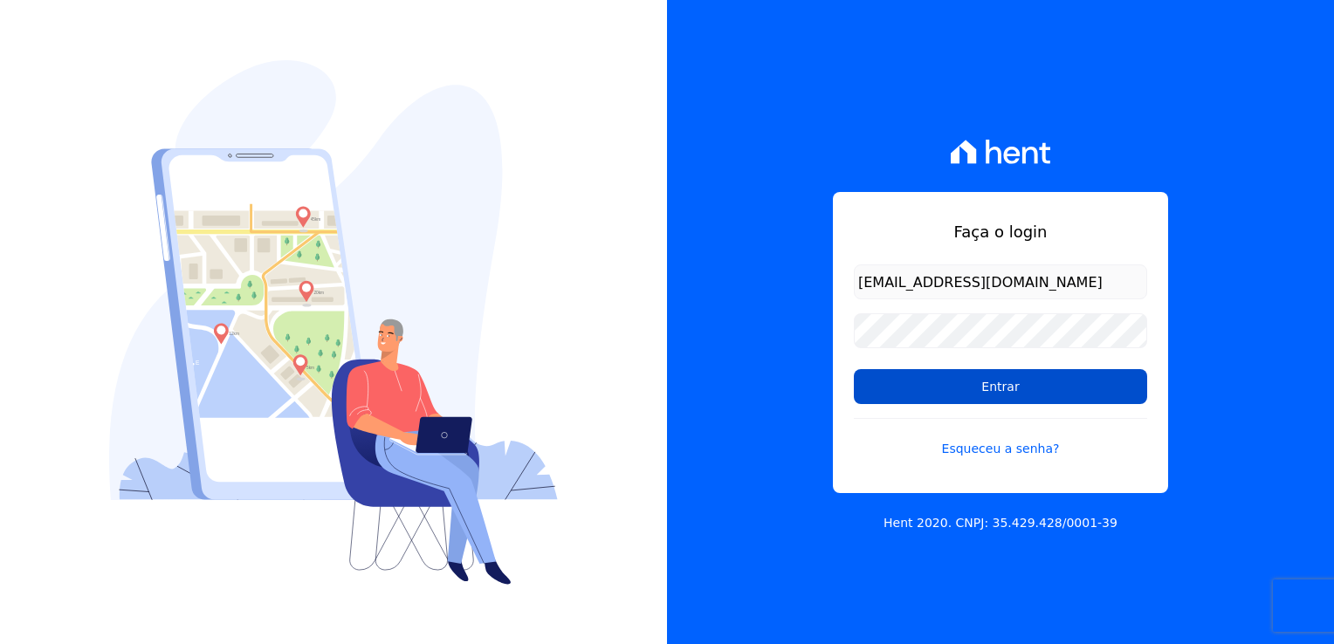
click at [1009, 384] on input "Entrar" at bounding box center [1000, 386] width 293 height 35
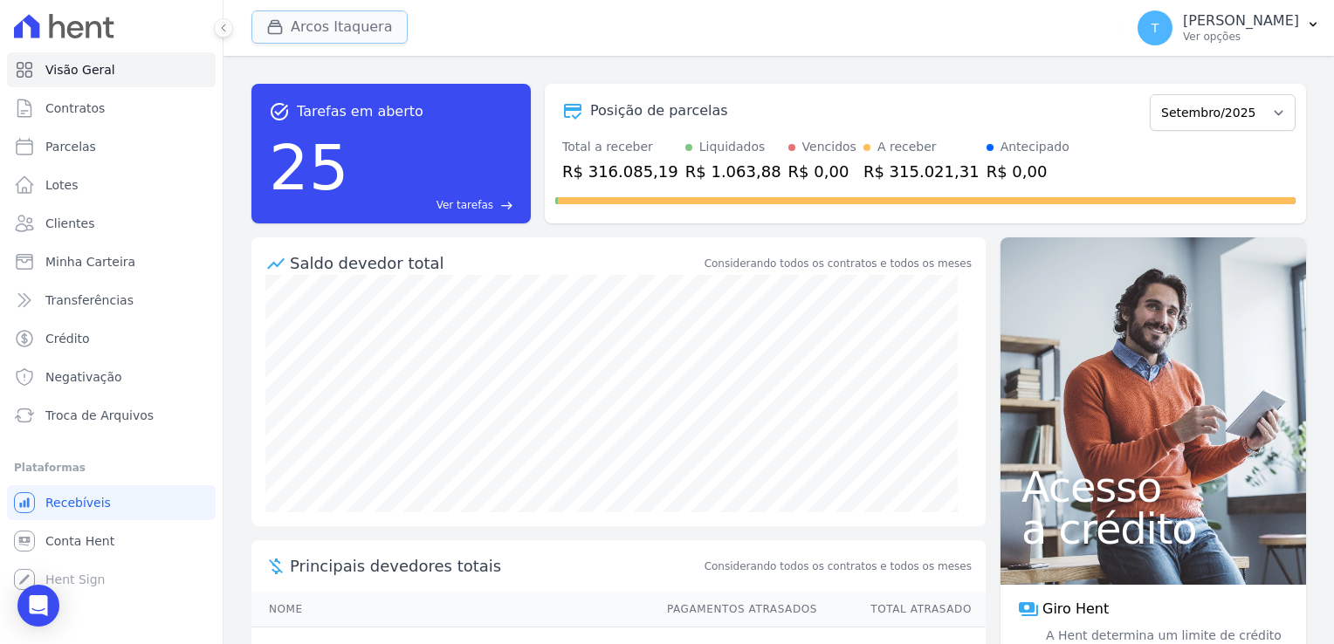
click at [311, 39] on button "Arcos Itaquera" at bounding box center [329, 26] width 156 height 33
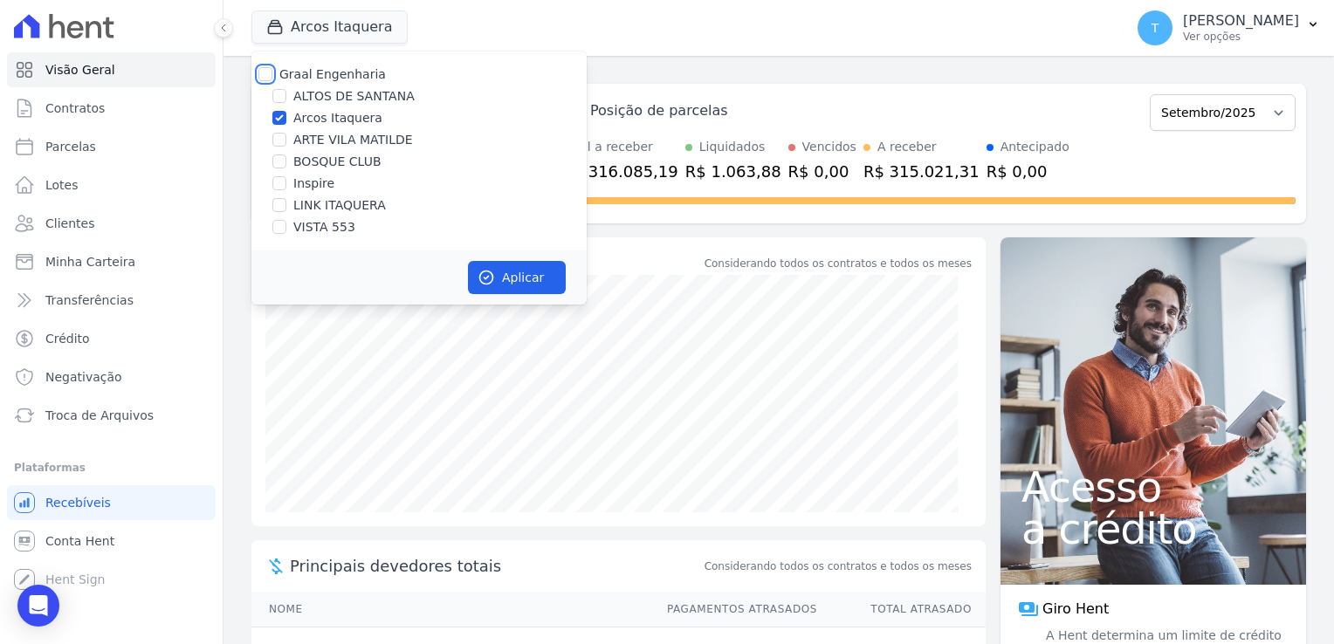
click at [269, 78] on input "Graal Engenharia" at bounding box center [265, 74] width 14 height 14
checkbox input "true"
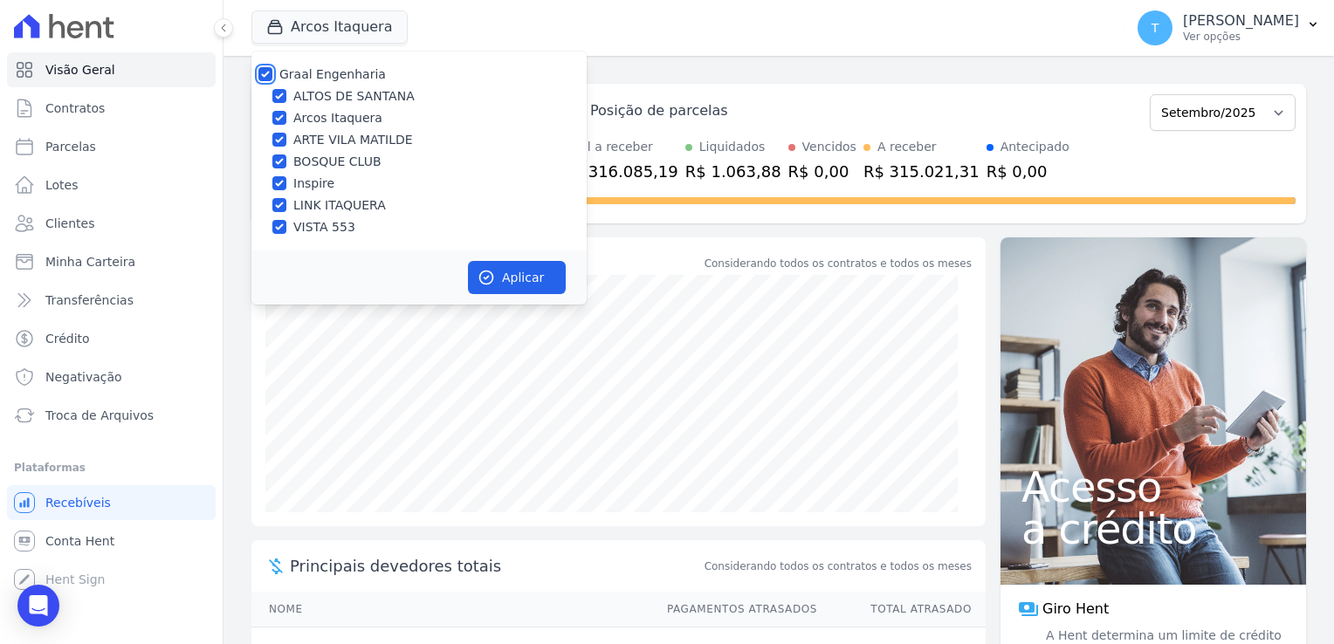
checkbox input "true"
click at [519, 285] on button "Aplicar" at bounding box center [517, 277] width 98 height 33
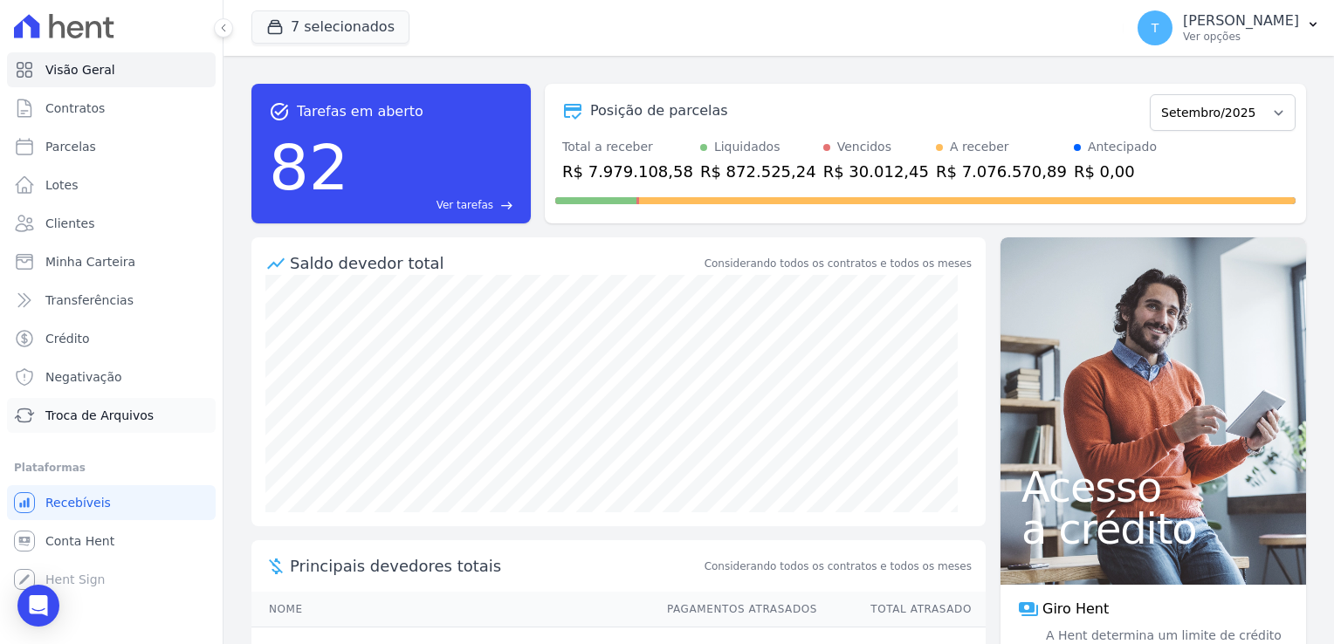
click at [109, 429] on link "Troca de Arquivos" at bounding box center [111, 415] width 209 height 35
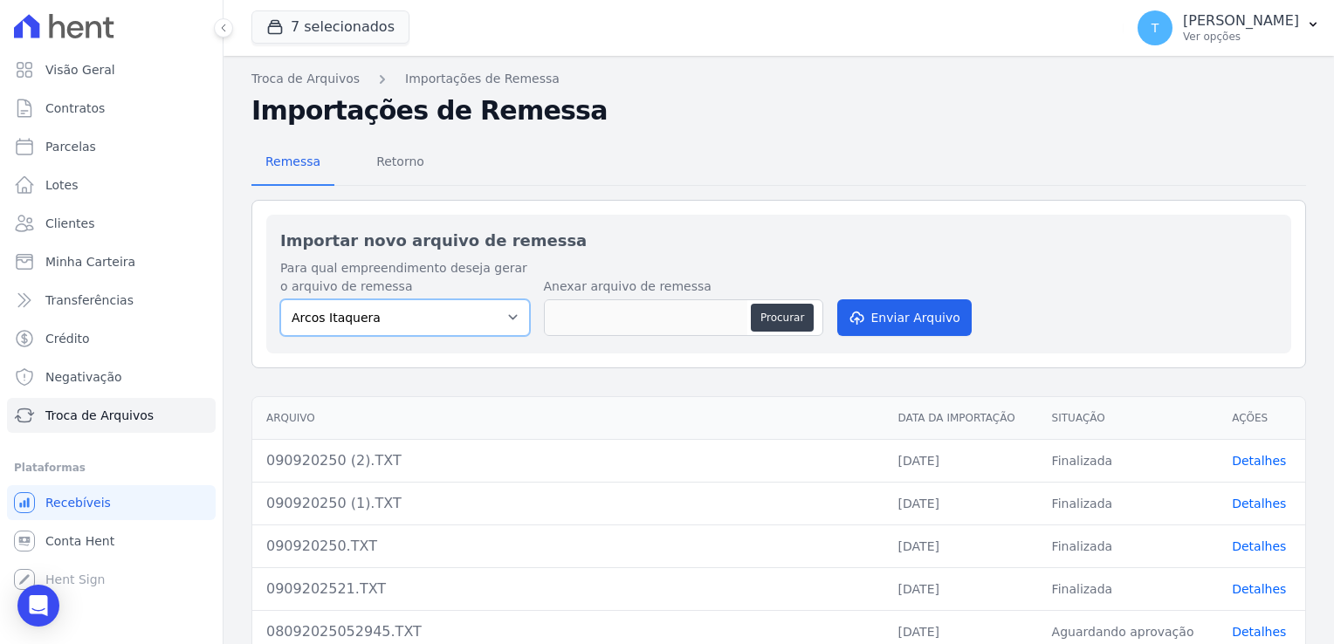
click at [506, 320] on select "[PERSON_NAME] Itaquera [GEOGRAPHIC_DATA][PERSON_NAME] Inspire BOSQUE CLUB ARTE …" at bounding box center [405, 318] width 250 height 37
click at [510, 323] on select "[PERSON_NAME] Itaquera [GEOGRAPHIC_DATA][PERSON_NAME] Inspire BOSQUE CLUB ARTE …" at bounding box center [405, 318] width 250 height 37
select select "d58a895b-122e-4f60-b248-6168def9ff2e"
click at [280, 300] on select "[PERSON_NAME] Itaquera [GEOGRAPHIC_DATA][PERSON_NAME] Inspire BOSQUE CLUB ARTE …" at bounding box center [405, 318] width 250 height 37
click at [774, 309] on button "Procurar" at bounding box center [782, 318] width 63 height 28
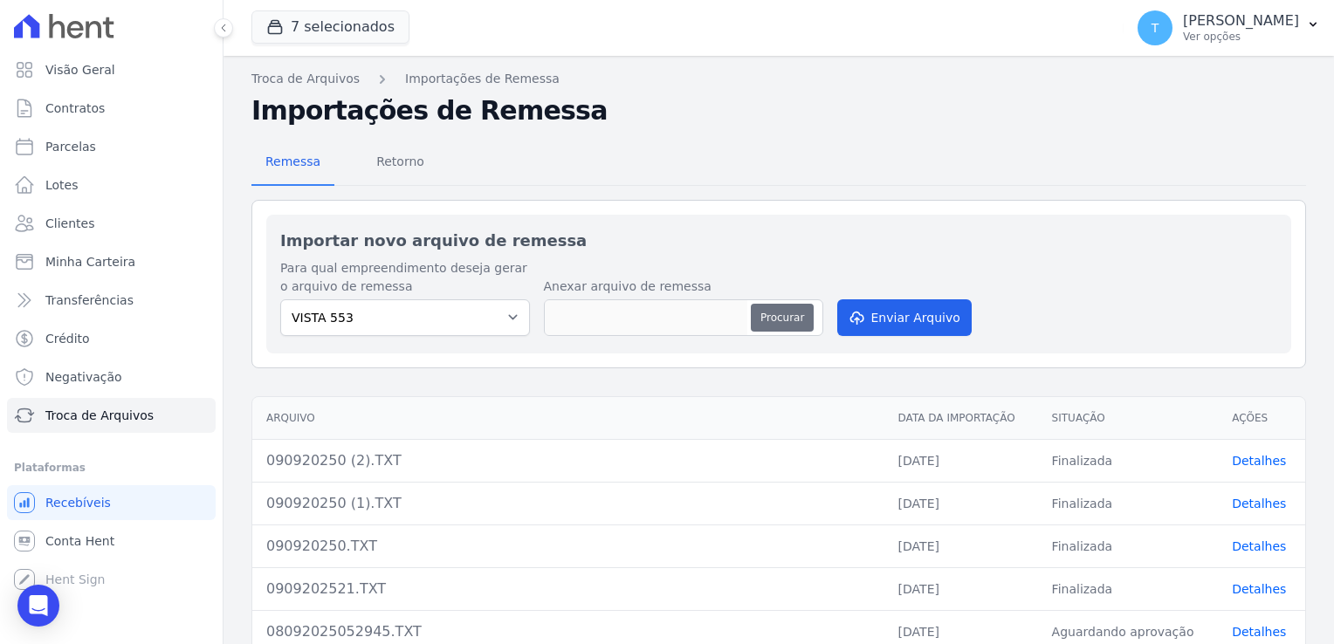
type input "0909202521 (1).TXT"
click at [879, 314] on button "Enviar Arquivo" at bounding box center [904, 318] width 134 height 37
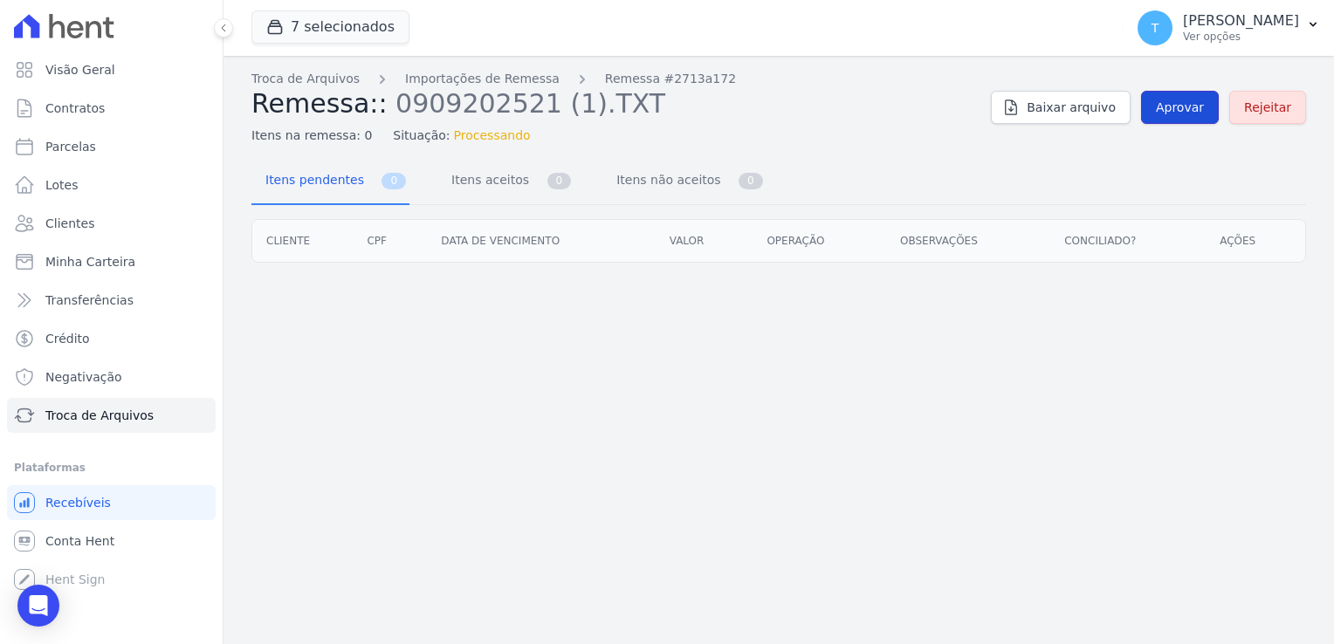
click at [1192, 121] on link "Aprovar" at bounding box center [1180, 107] width 78 height 33
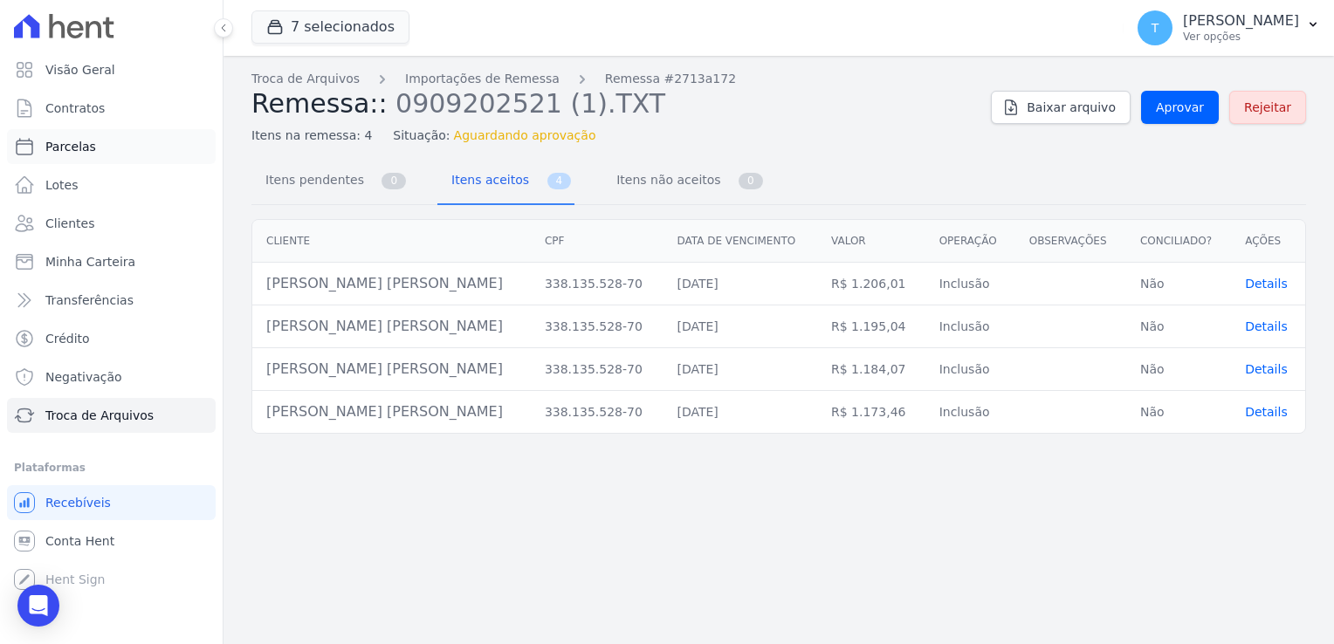
click at [92, 142] on link "Parcelas" at bounding box center [111, 146] width 209 height 35
select select
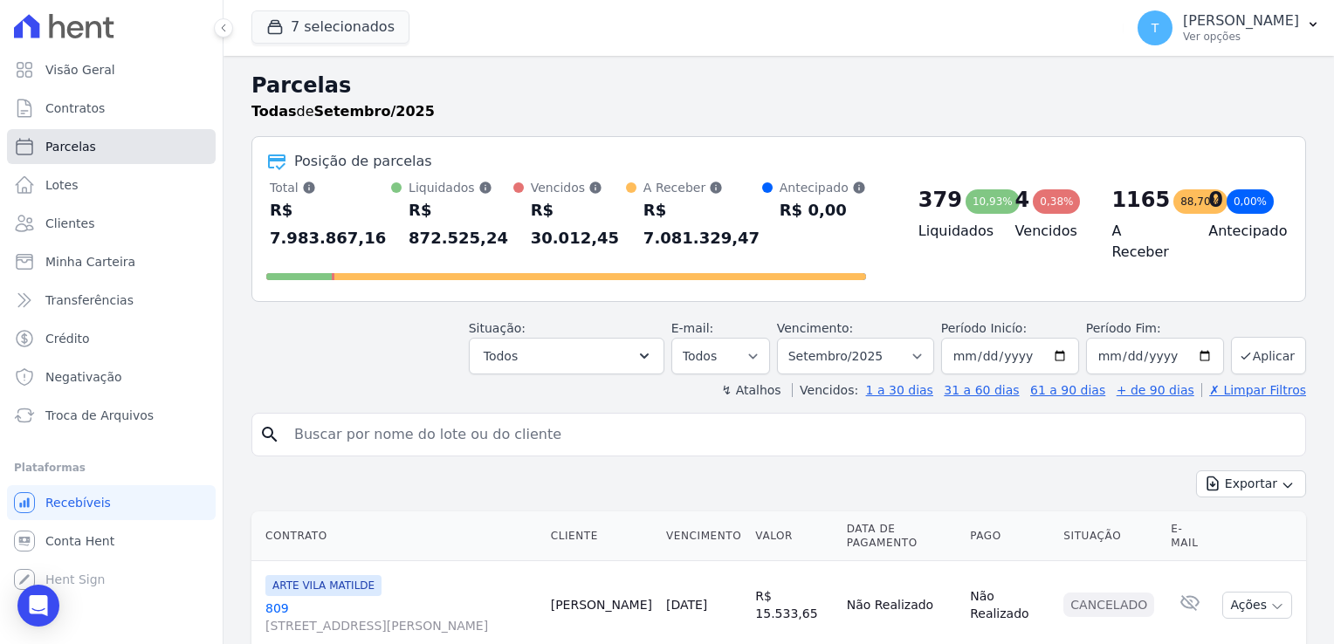
click at [73, 145] on span "Parcelas" at bounding box center [70, 146] width 51 height 17
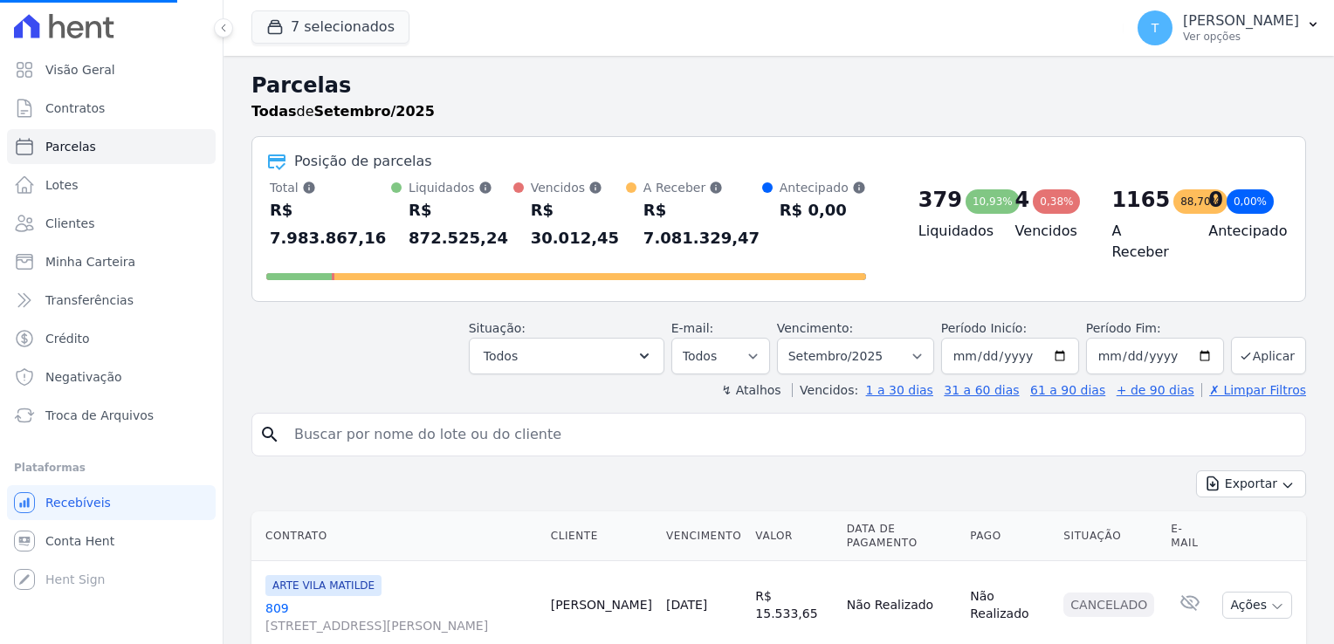
select select
click at [370, 417] on input "search" at bounding box center [791, 434] width 1015 height 35
paste input "Gildasio Marques Vilarim Junior"
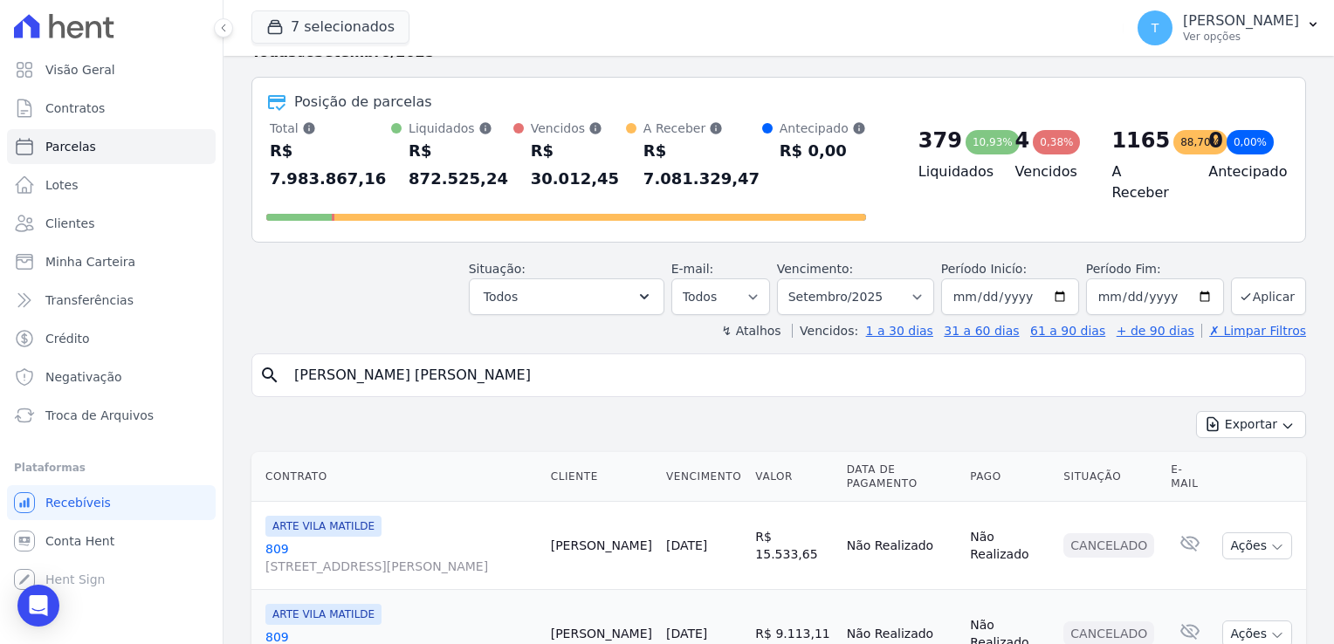
scroll to position [175, 0]
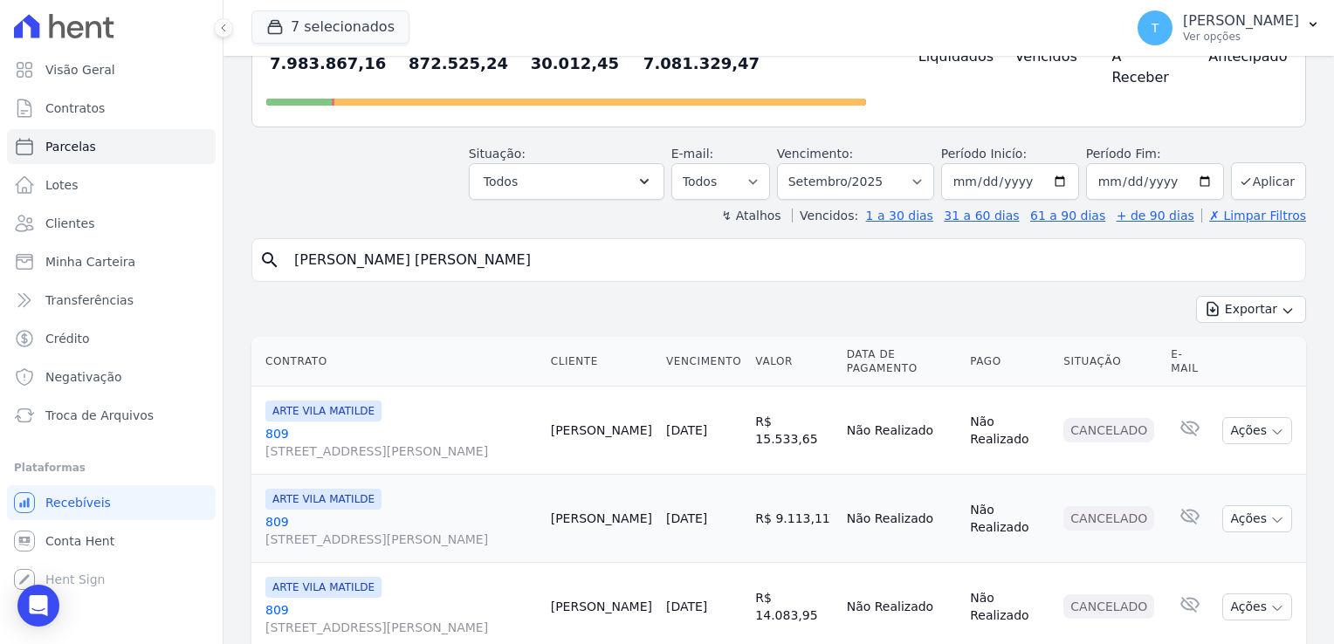
click at [954, 243] on input "Gildasio Marques Vilarim Junior" at bounding box center [791, 260] width 1015 height 35
type input "Gildasio Marques Vilarim Junior"
select select
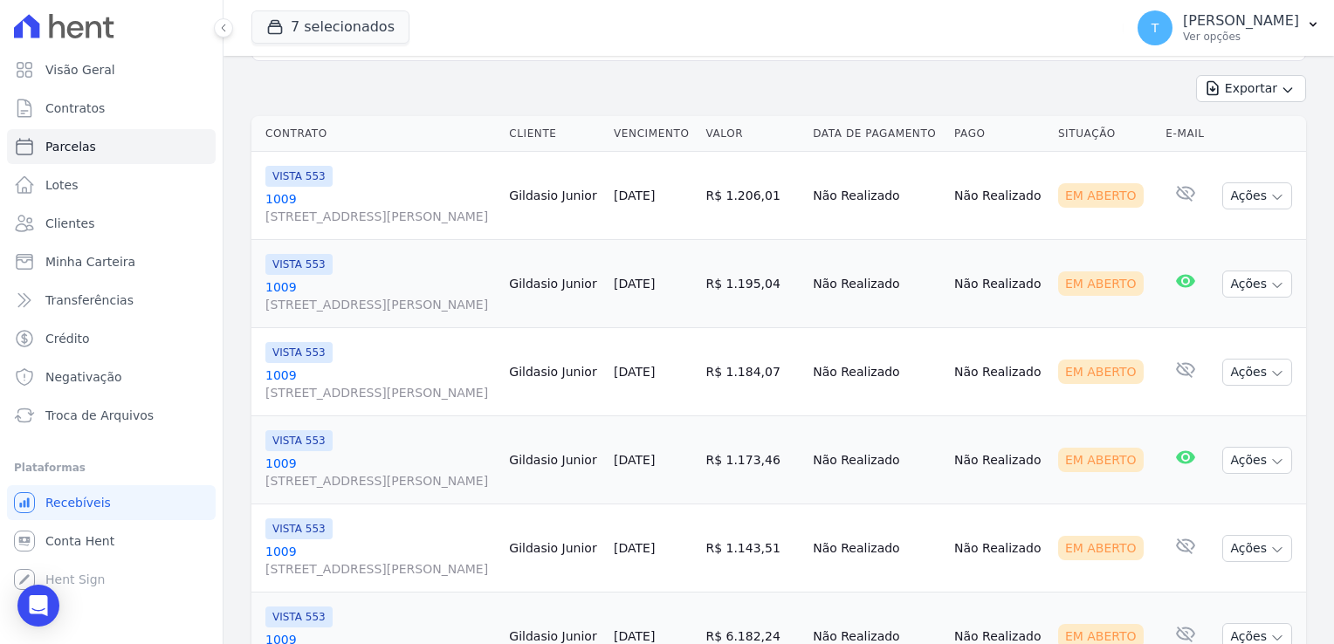
scroll to position [221, 0]
click at [1271, 195] on icon "button" at bounding box center [1278, 196] width 14 height 14
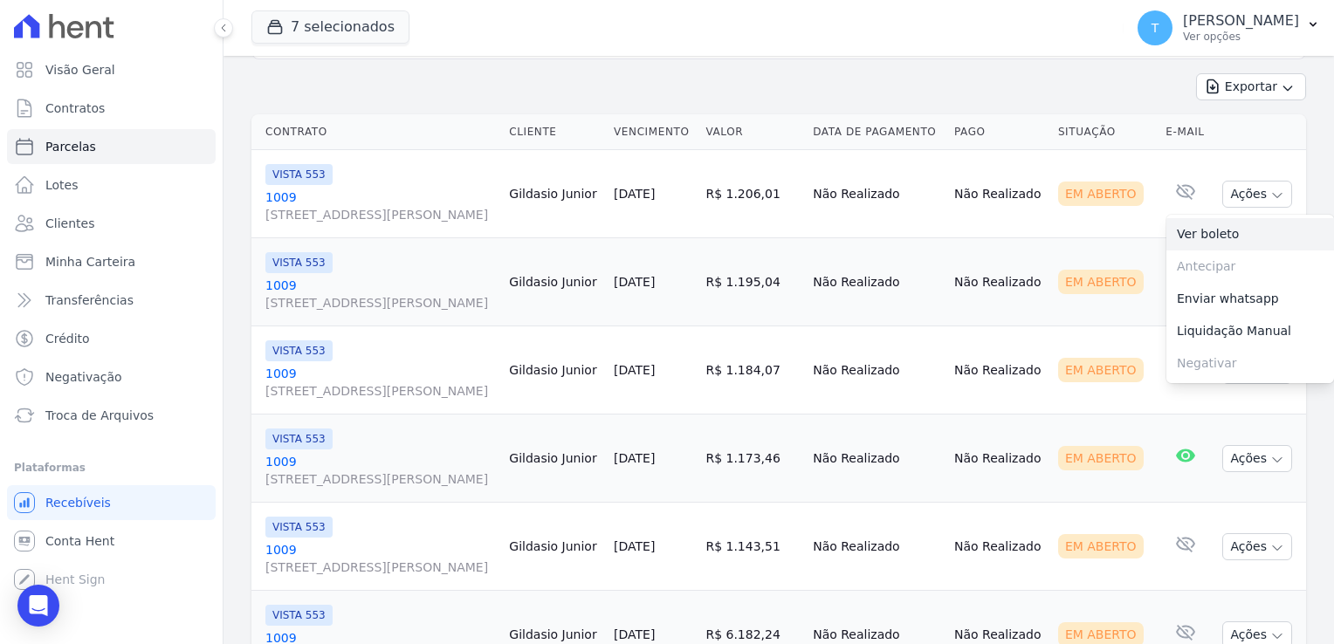
click at [1230, 231] on link "Ver boleto" at bounding box center [1251, 234] width 168 height 32
click at [1014, 254] on td "Não Realizado" at bounding box center [999, 282] width 104 height 88
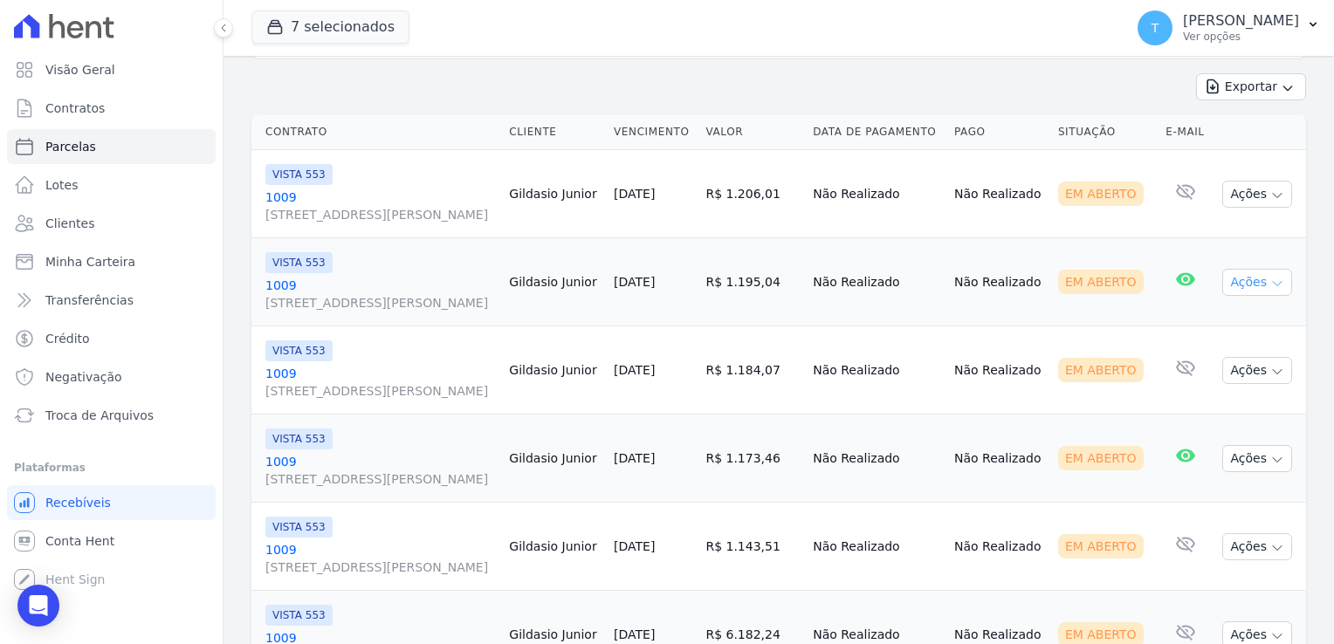
click at [1269, 291] on button "Ações" at bounding box center [1257, 282] width 70 height 27
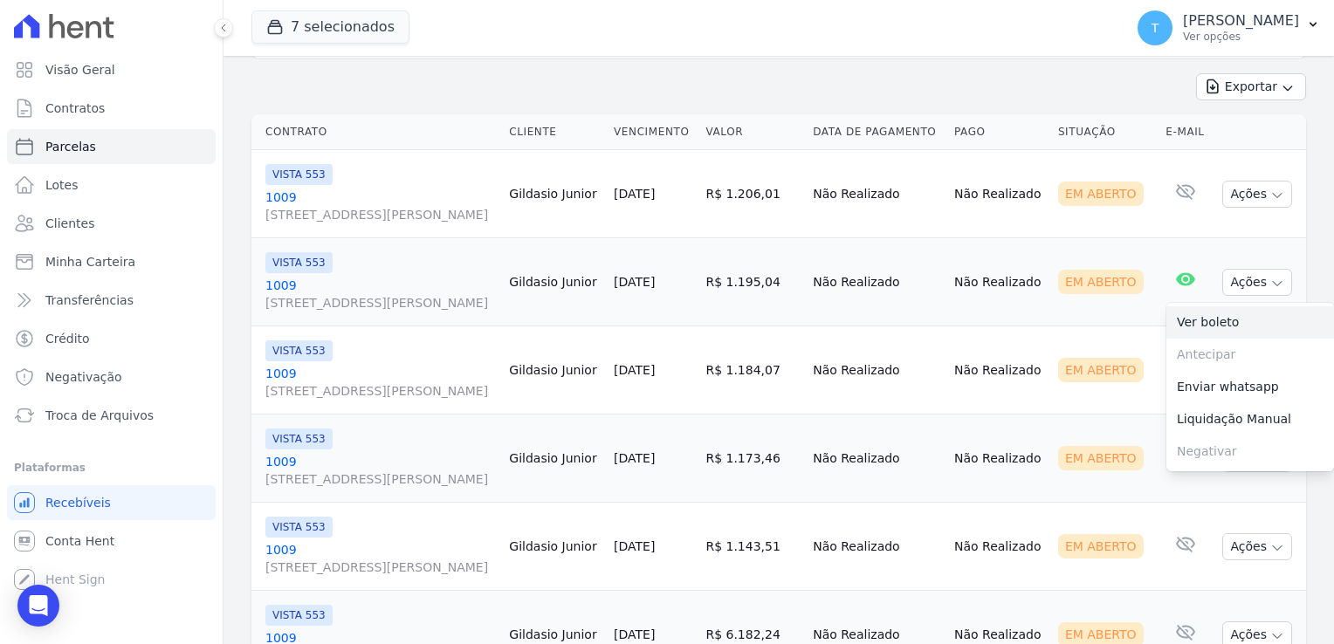
click at [1217, 318] on link "Ver boleto" at bounding box center [1251, 322] width 168 height 32
click at [576, 344] on td "Gildasio Junior" at bounding box center [554, 371] width 105 height 88
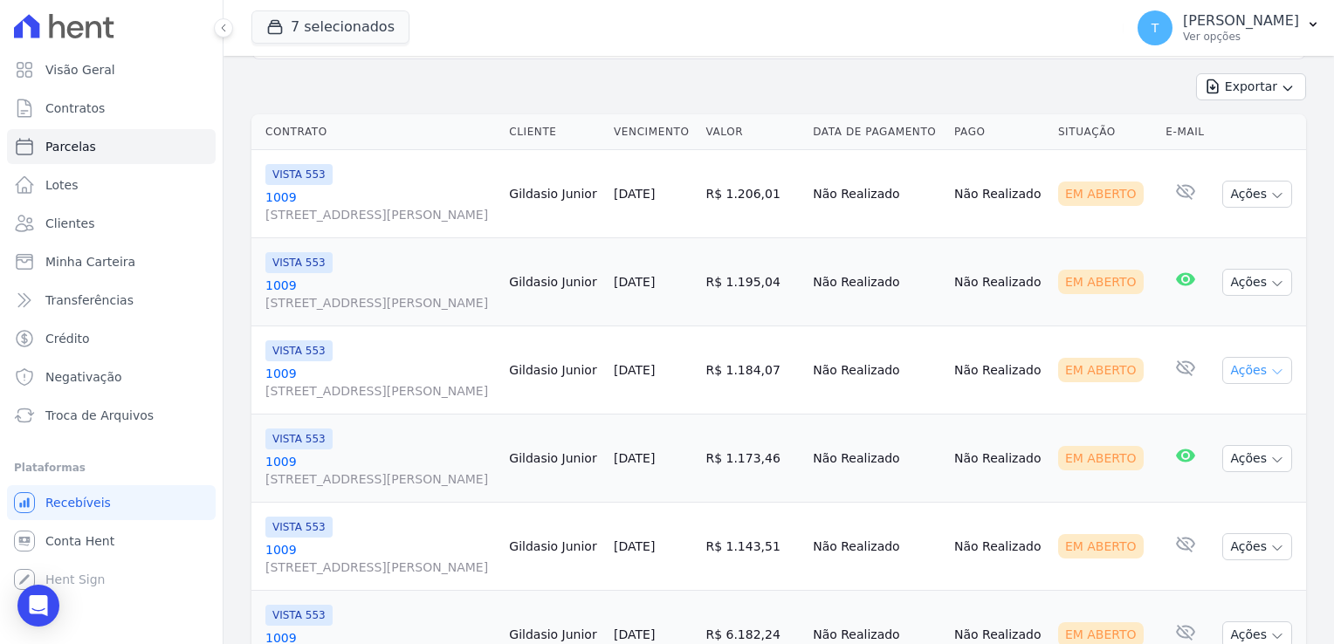
click at [1271, 372] on icon "button" at bounding box center [1278, 372] width 14 height 14
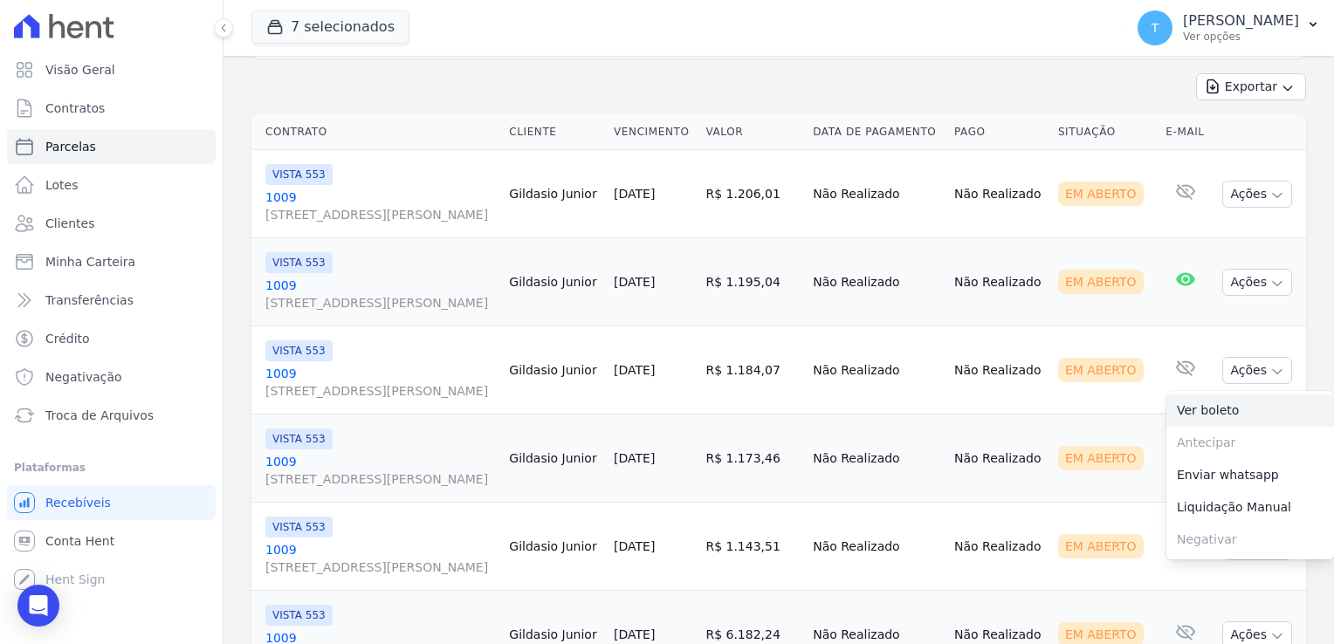
click at [1231, 408] on link "Ver boleto" at bounding box center [1251, 411] width 168 height 32
click at [1023, 417] on td "Não Realizado" at bounding box center [999, 459] width 104 height 88
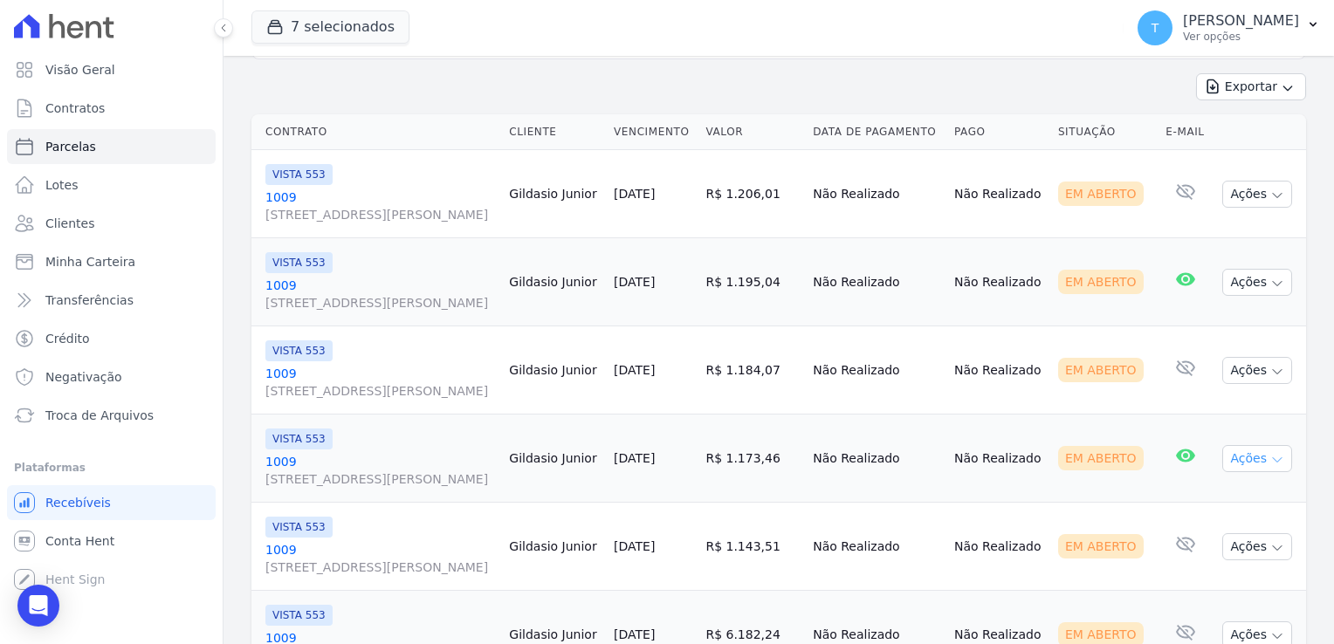
click at [1256, 463] on button "Ações" at bounding box center [1257, 458] width 70 height 27
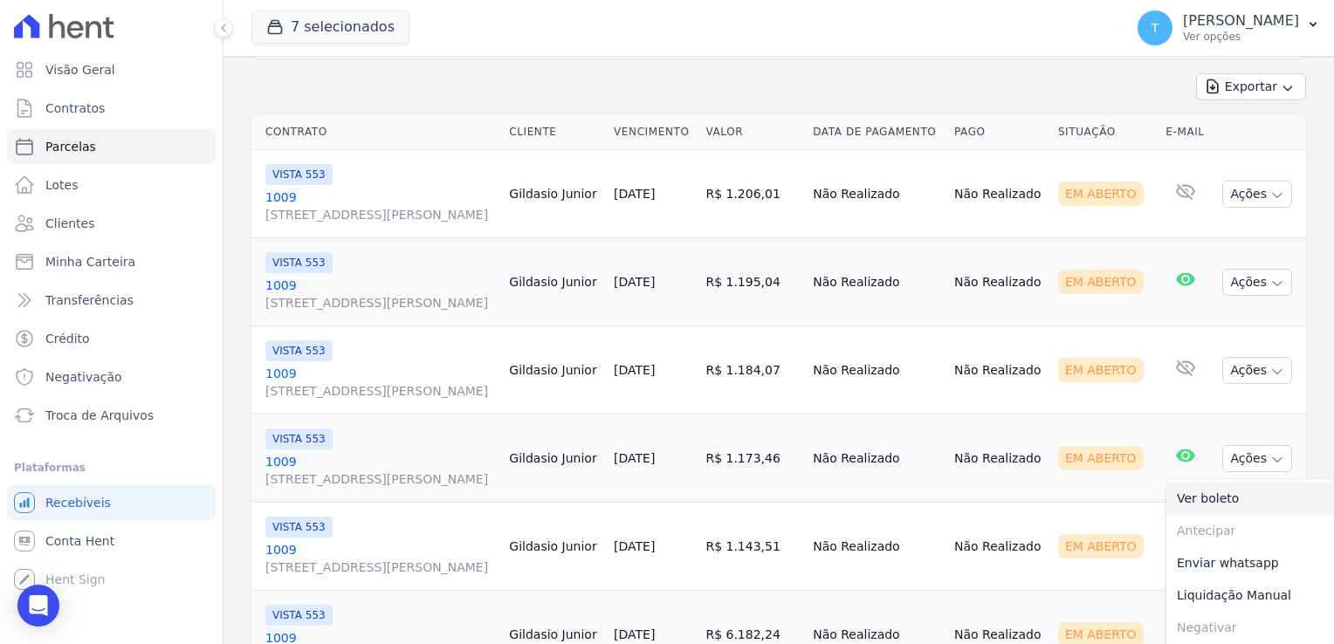
click at [1208, 492] on link "Ver boleto" at bounding box center [1251, 499] width 168 height 32
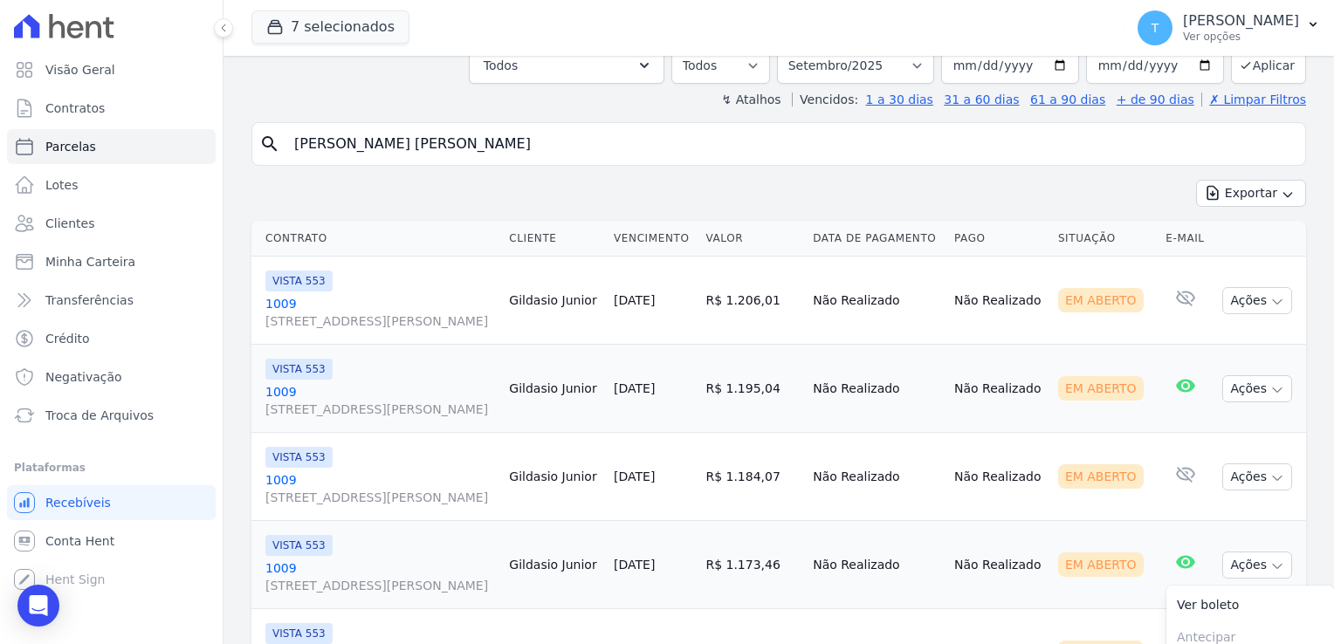
scroll to position [0, 0]
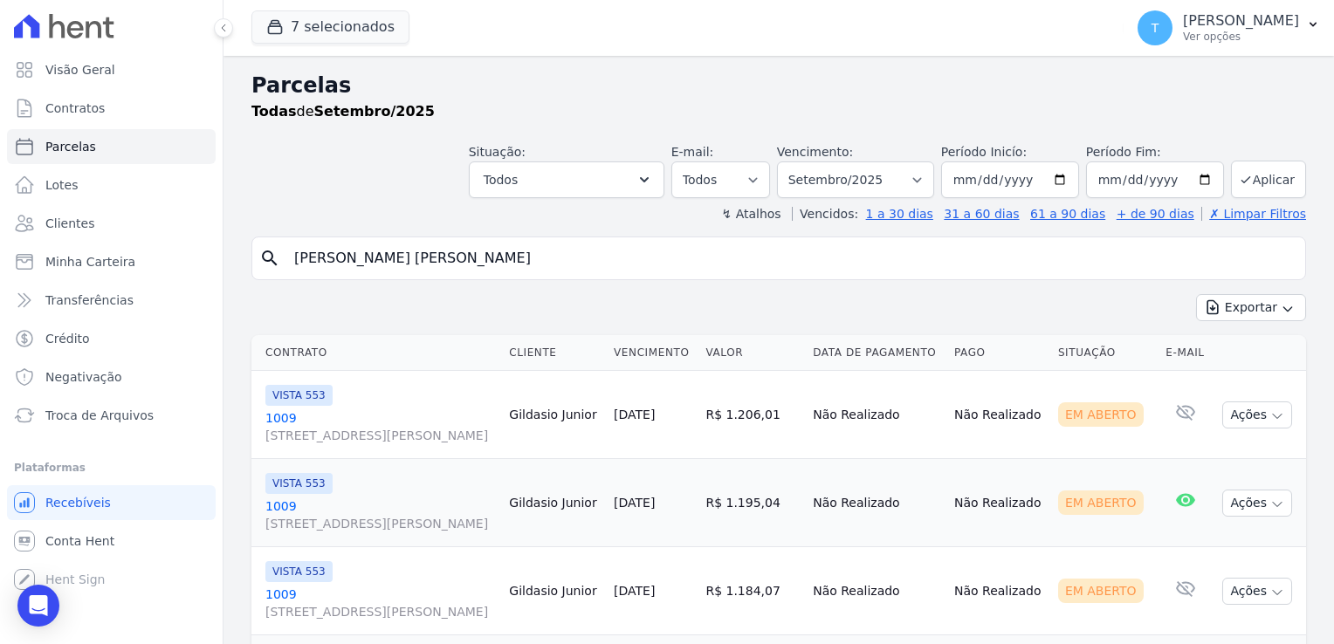
drag, startPoint x: 520, startPoint y: 254, endPoint x: 272, endPoint y: 275, distance: 248.9
click at [272, 275] on div "search Gildasio Marques Vilarim Junior" at bounding box center [778, 259] width 1055 height 44
paste input "[PERSON_NAME] [PERSON_NAME] [PERSON_NAME]"
type input "[PERSON_NAME] [PERSON_NAME] [PERSON_NAME]"
select select
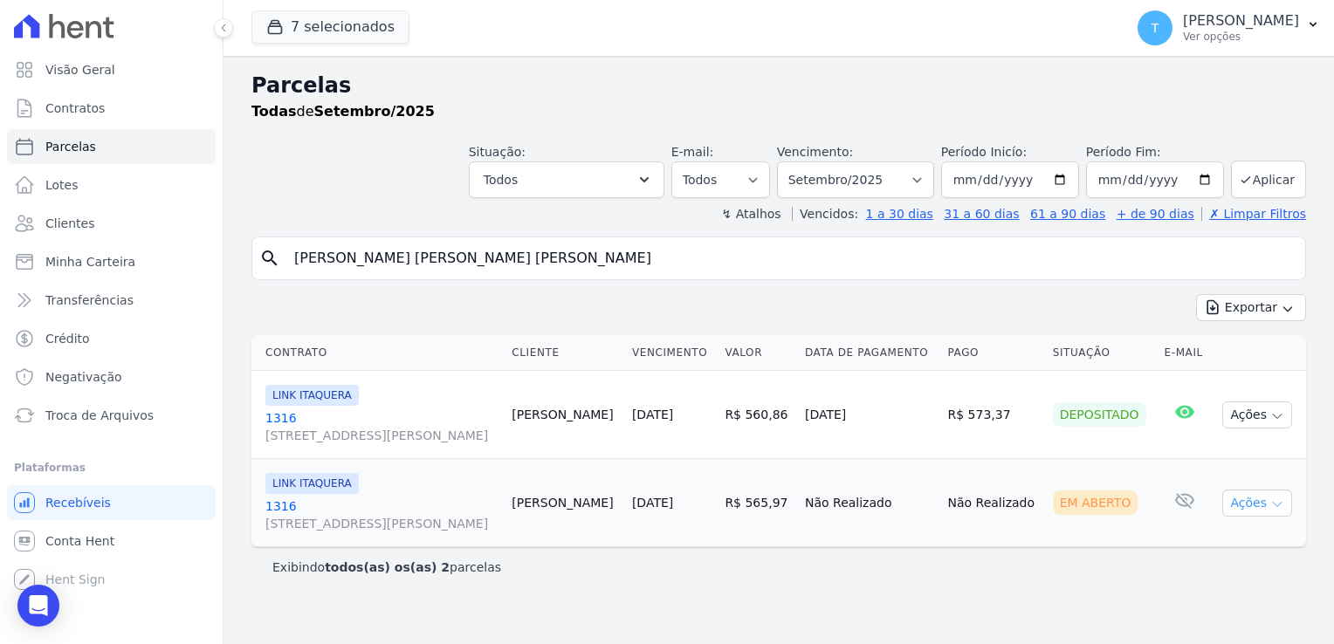
click at [1284, 504] on icon "button" at bounding box center [1278, 505] width 14 height 14
click at [1220, 541] on link "Ver boleto" at bounding box center [1251, 543] width 168 height 32
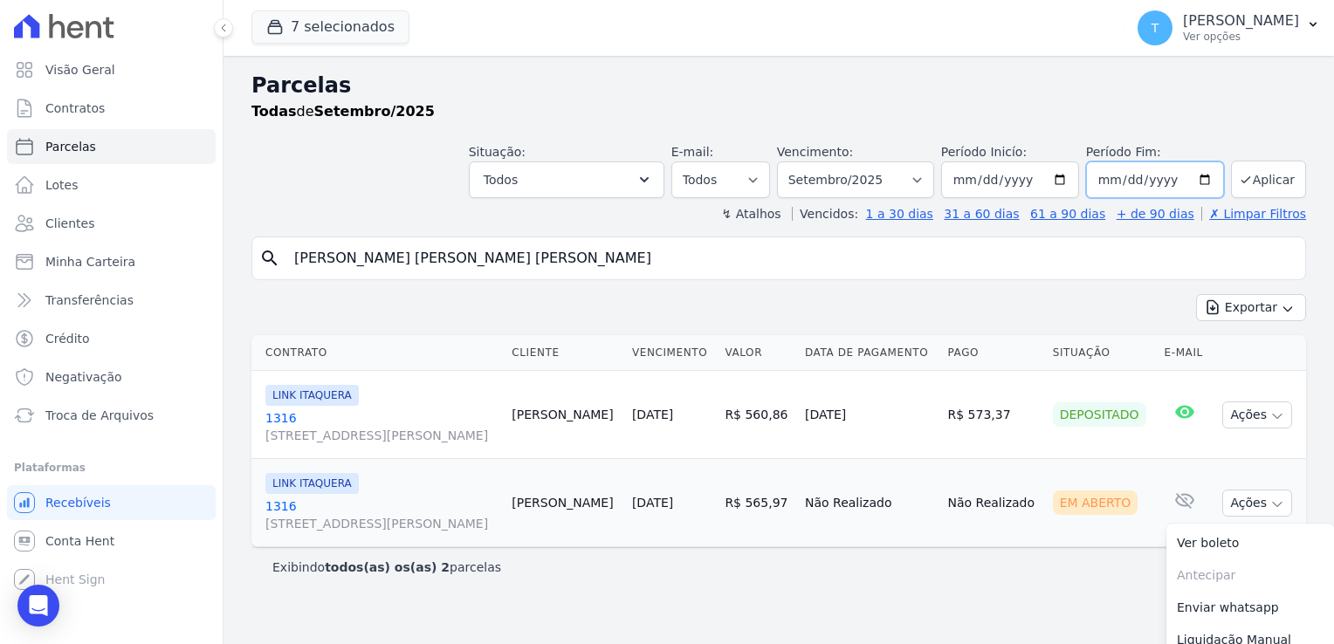
click at [1197, 182] on input "[DATE]" at bounding box center [1155, 180] width 138 height 37
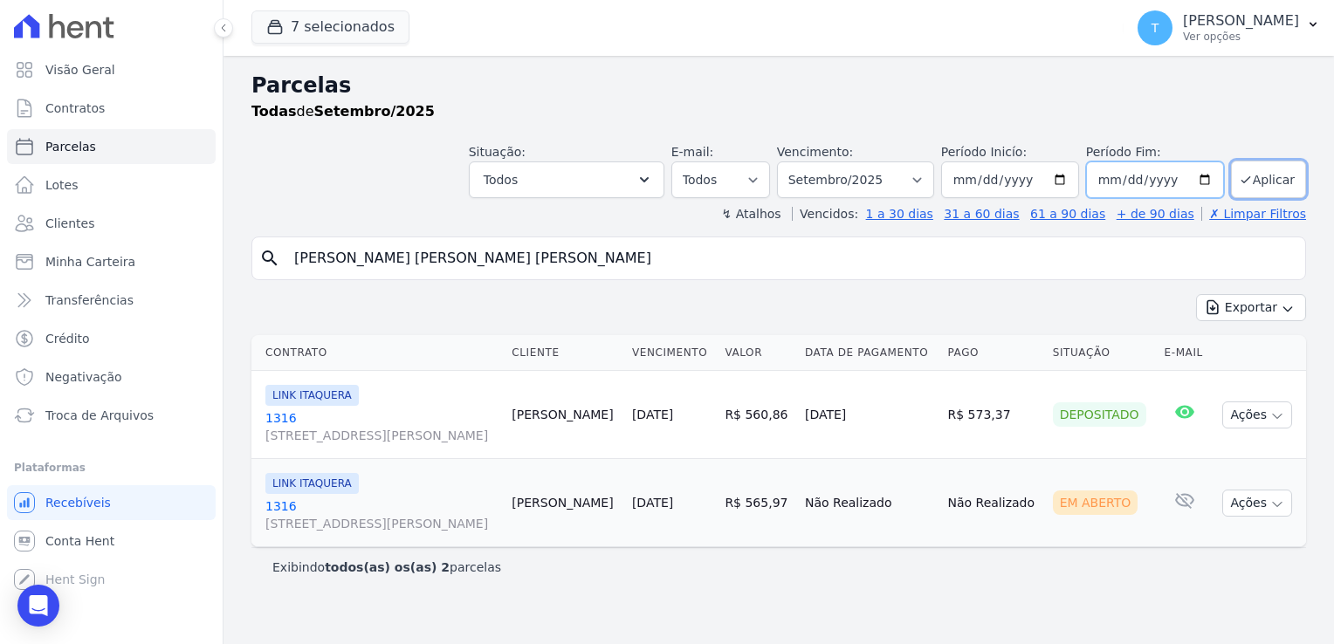
type input "[DATE]"
click at [1272, 170] on button "Aplicar" at bounding box center [1268, 180] width 75 height 38
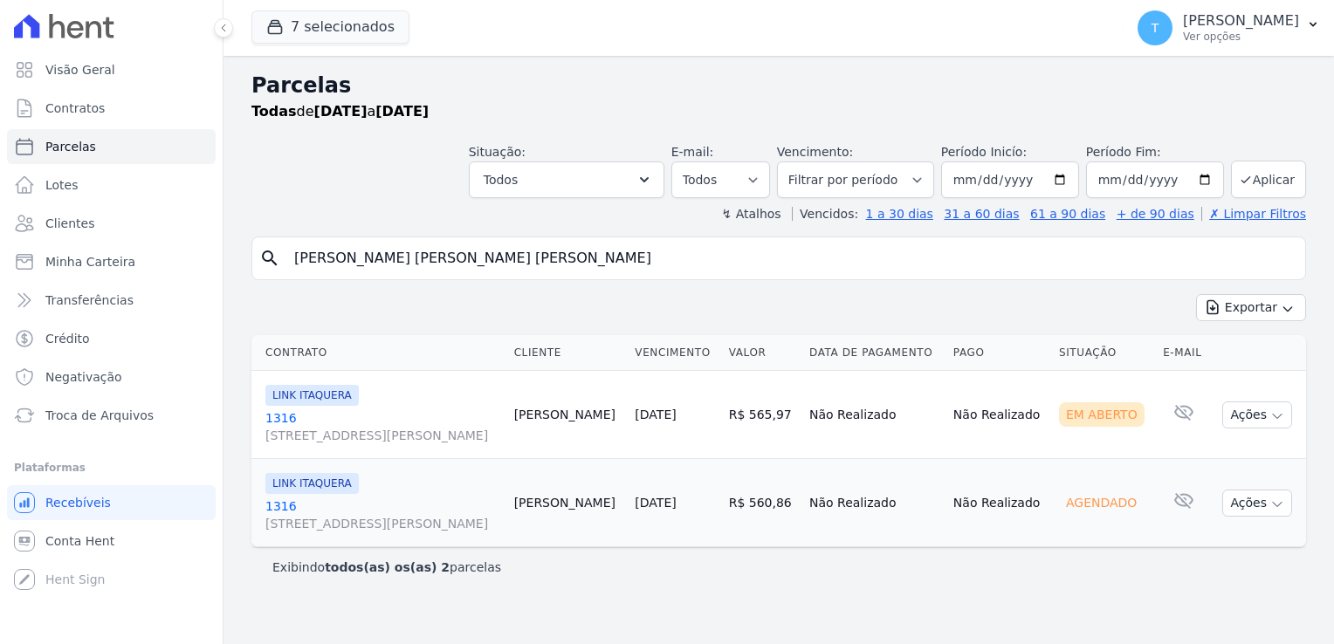
select select
click at [107, 417] on span "Troca de Arquivos" at bounding box center [99, 415] width 108 height 17
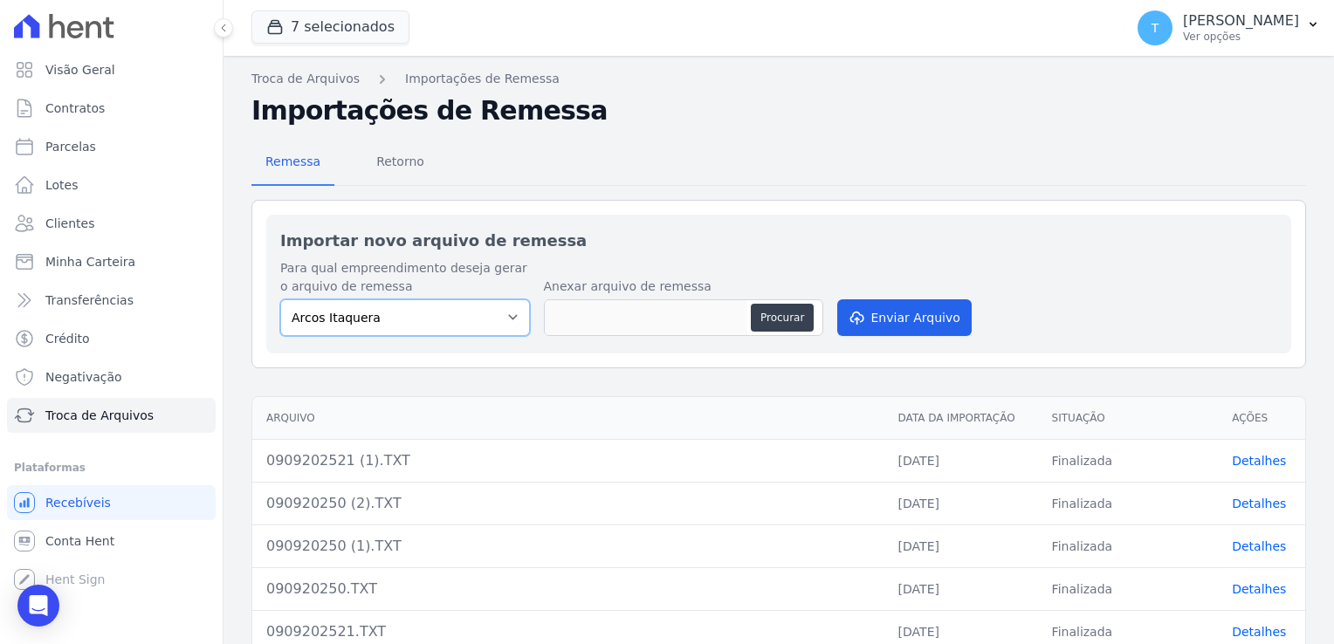
click at [513, 314] on select "[PERSON_NAME] Itaquera [GEOGRAPHIC_DATA][PERSON_NAME] Inspire BOSQUE CLUB ARTE …" at bounding box center [405, 318] width 250 height 37
click at [280, 300] on select "[PERSON_NAME] Itaquera [GEOGRAPHIC_DATA][PERSON_NAME] Inspire BOSQUE CLUB ARTE …" at bounding box center [405, 318] width 250 height 37
click at [513, 316] on select "[PERSON_NAME] Itaquera [GEOGRAPHIC_DATA][PERSON_NAME] Inspire BOSQUE CLUB ARTE …" at bounding box center [405, 318] width 250 height 37
select select "798d34ef-1a76-4a01-aecd-278a2202ade3"
click at [280, 300] on select "[PERSON_NAME] Itaquera [GEOGRAPHIC_DATA][PERSON_NAME] Inspire BOSQUE CLUB ARTE …" at bounding box center [405, 318] width 250 height 37
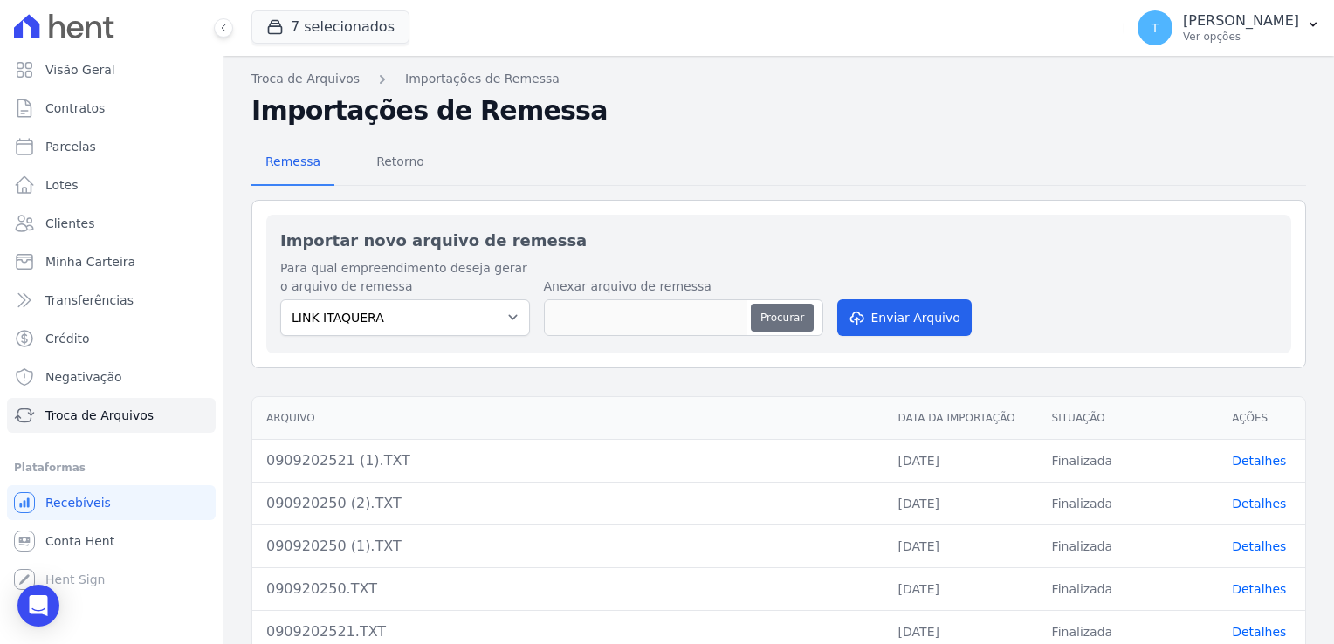
click at [768, 310] on button "Procurar" at bounding box center [782, 318] width 63 height 28
type input "090920257.TXT"
click at [915, 303] on button "Enviar Arquivo" at bounding box center [904, 318] width 134 height 37
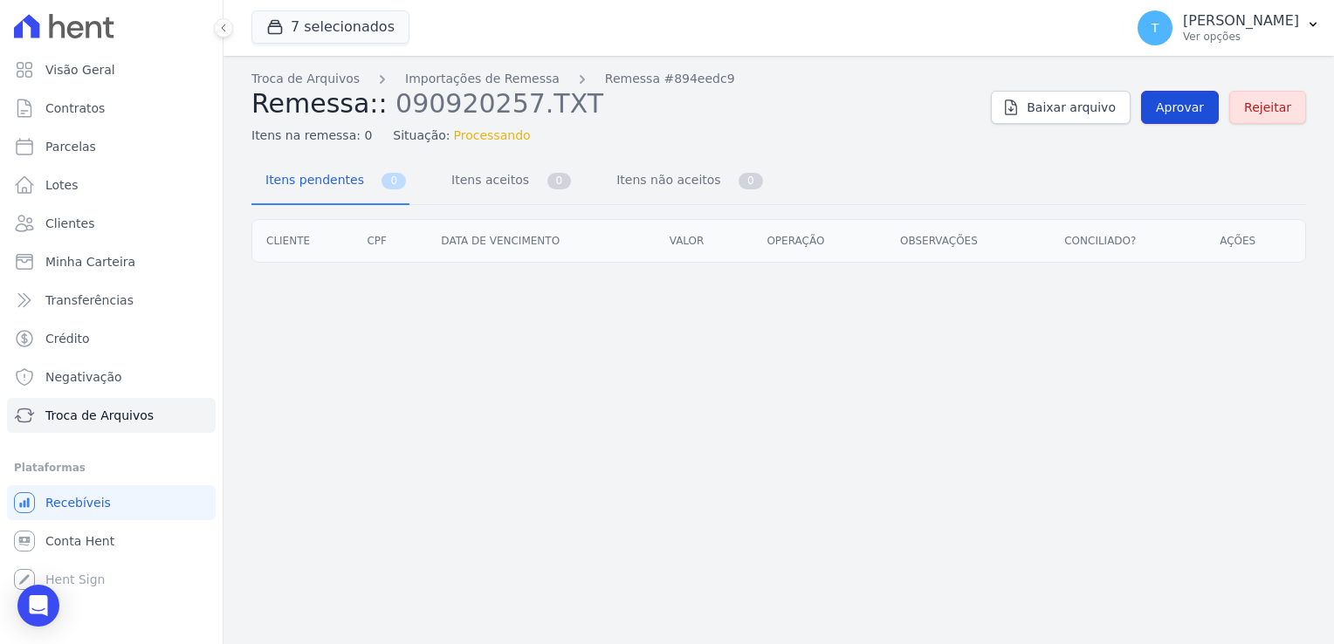
click at [1195, 113] on span "Aprovar" at bounding box center [1180, 107] width 48 height 17
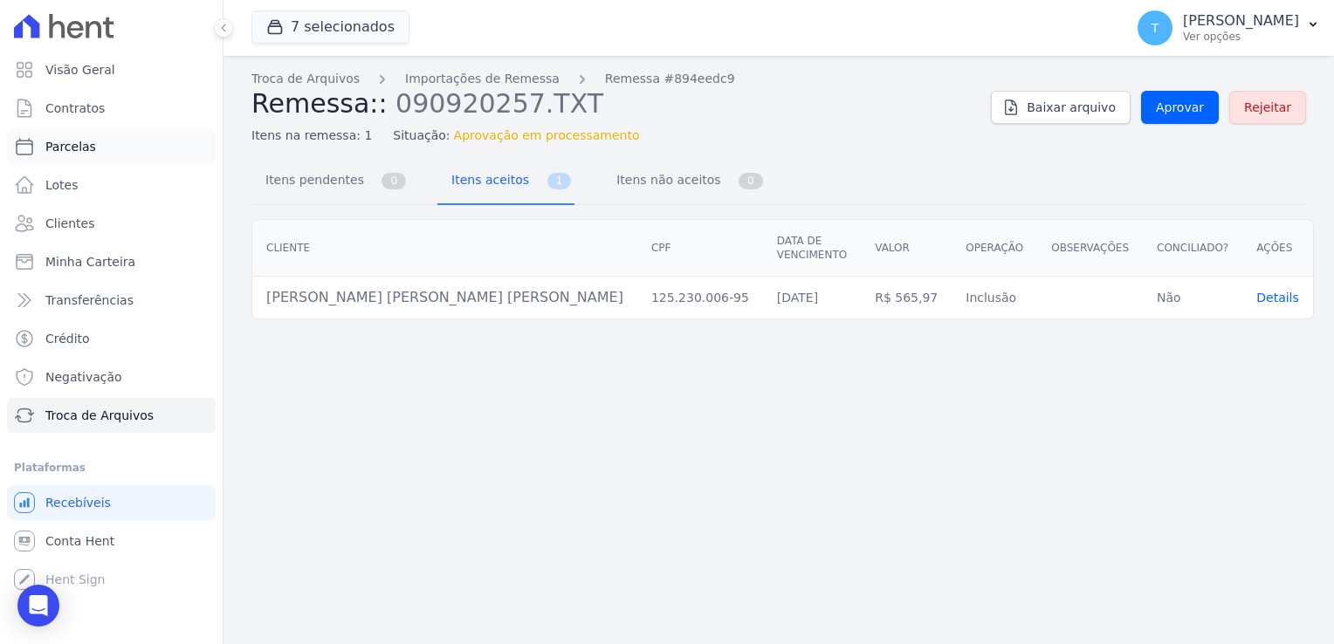
click at [73, 156] on link "Parcelas" at bounding box center [111, 146] width 209 height 35
select select
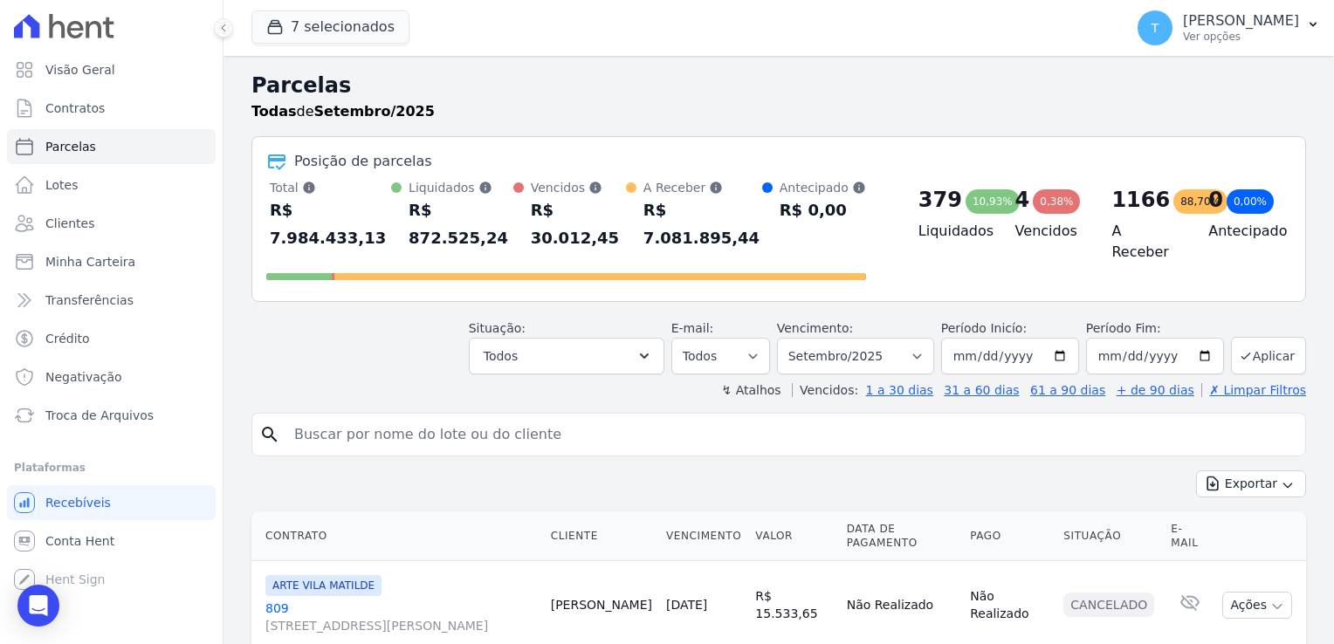
click at [405, 417] on input "search" at bounding box center [791, 434] width 1015 height 35
paste input "[PERSON_NAME] [PERSON_NAME] [PERSON_NAME]"
type input "[PERSON_NAME] [PERSON_NAME] [PERSON_NAME]"
select select
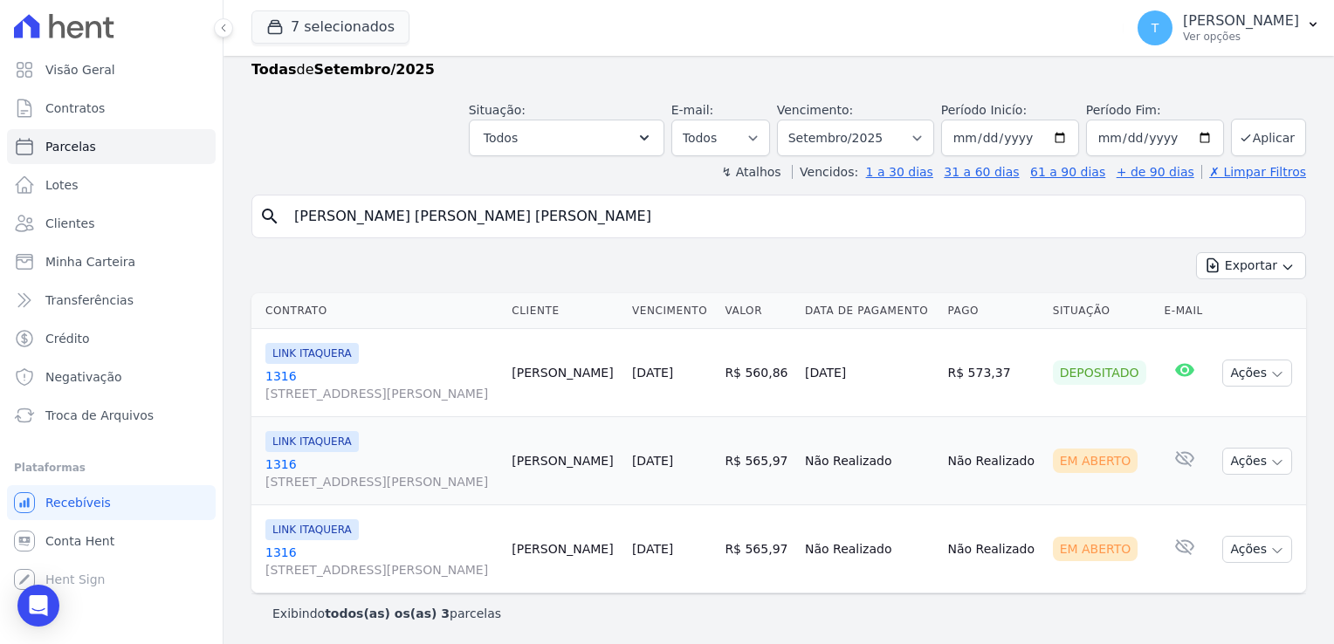
scroll to position [42, 0]
click at [1271, 548] on icon "button" at bounding box center [1278, 551] width 14 height 14
click at [1228, 585] on link "Ver boleto" at bounding box center [1251, 590] width 168 height 32
